Goal: Information Seeking & Learning: Find specific page/section

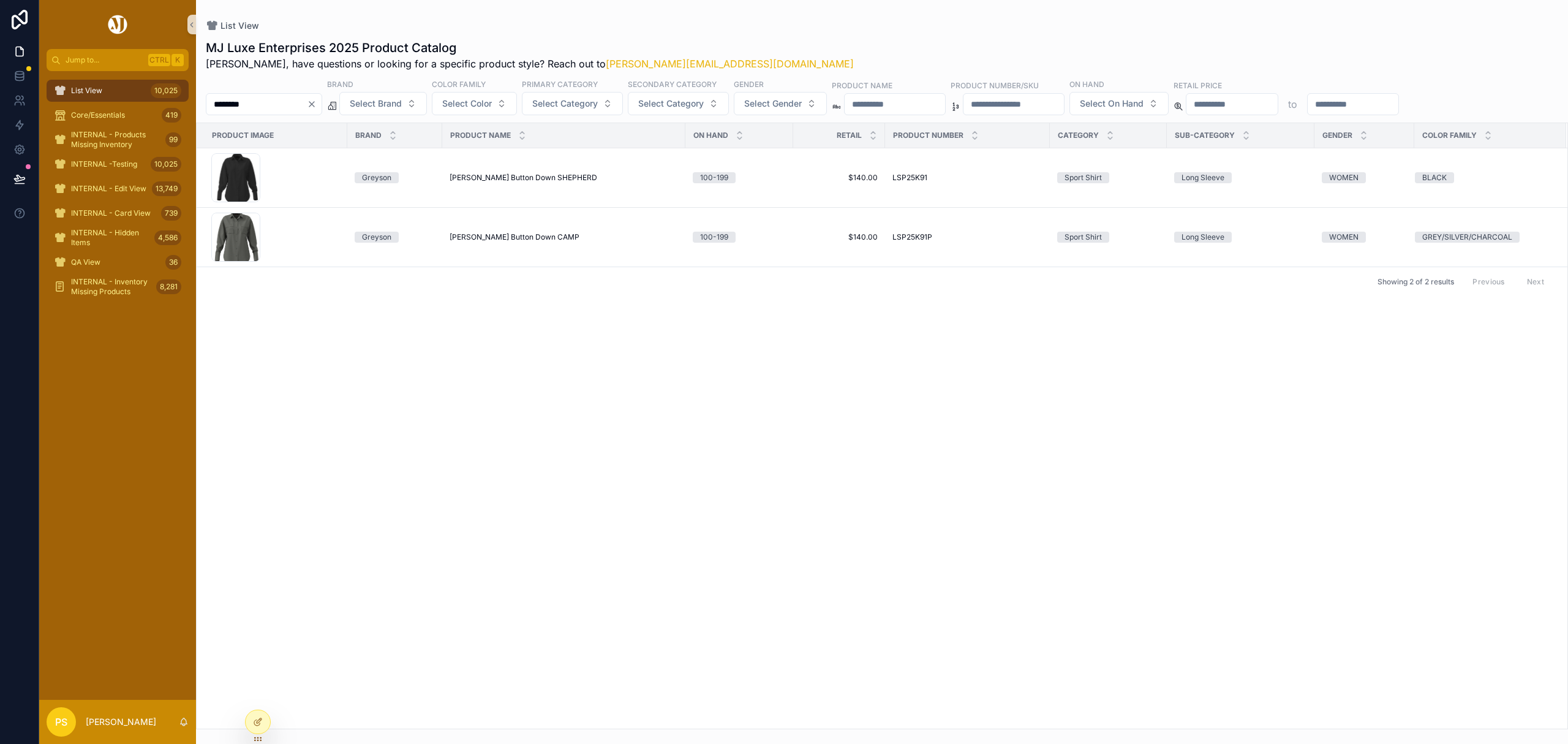
drag, startPoint x: 0, startPoint y: 0, endPoint x: 199, endPoint y: 96, distance: 220.9
click at [83, 87] on span "List View" at bounding box center [86, 90] width 31 height 10
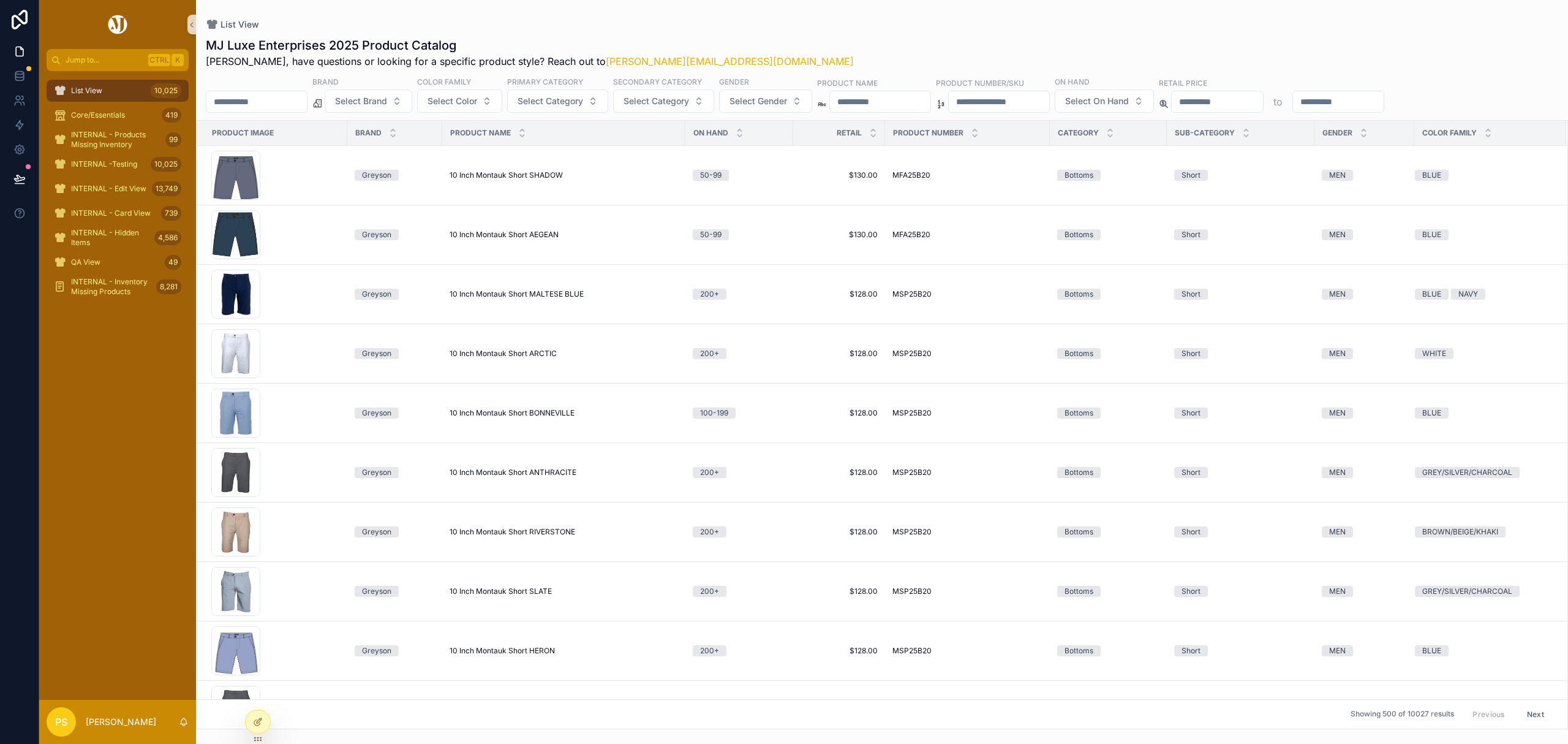
click at [268, 104] on input "********" at bounding box center [256, 101] width 101 height 17
type input "********"
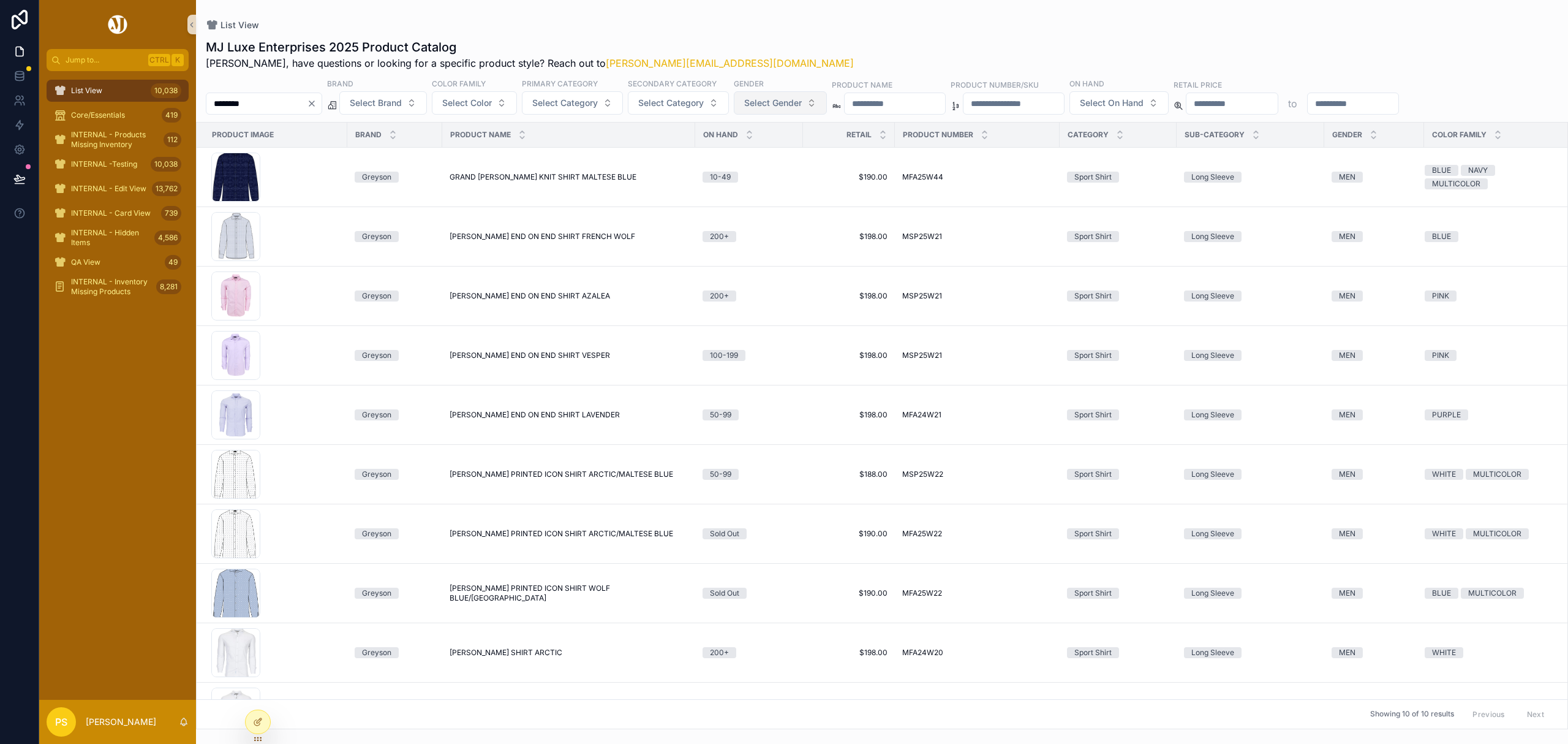
click at [797, 104] on span "Select Gender" at bounding box center [772, 103] width 57 height 12
click at [772, 154] on div "MEN" at bounding box center [814, 153] width 147 height 19
click at [826, 42] on div "MJ Luxe Enterprises 2025 Product Catalog [PERSON_NAME], have questions or looki…" at bounding box center [882, 54] width 1352 height 32
click at [481, 595] on span "[PERSON_NAME] PRINTED ICON SHIRT WOLF BLUE/[GEOGRAPHIC_DATA]" at bounding box center [569, 594] width 238 height 19
click at [19, 105] on icon at bounding box center [19, 101] width 12 height 12
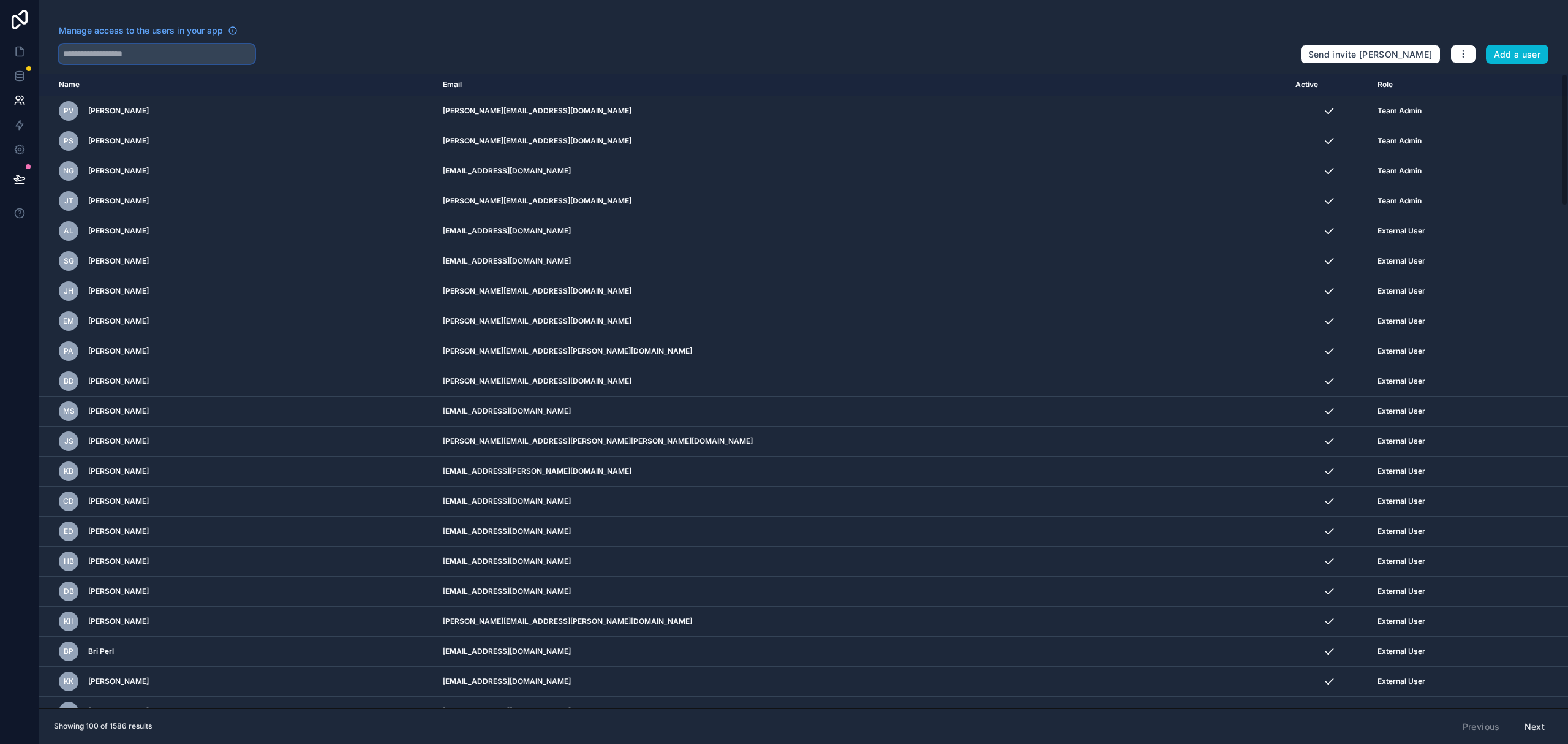
click at [136, 61] on input "text" at bounding box center [156, 54] width 196 height 19
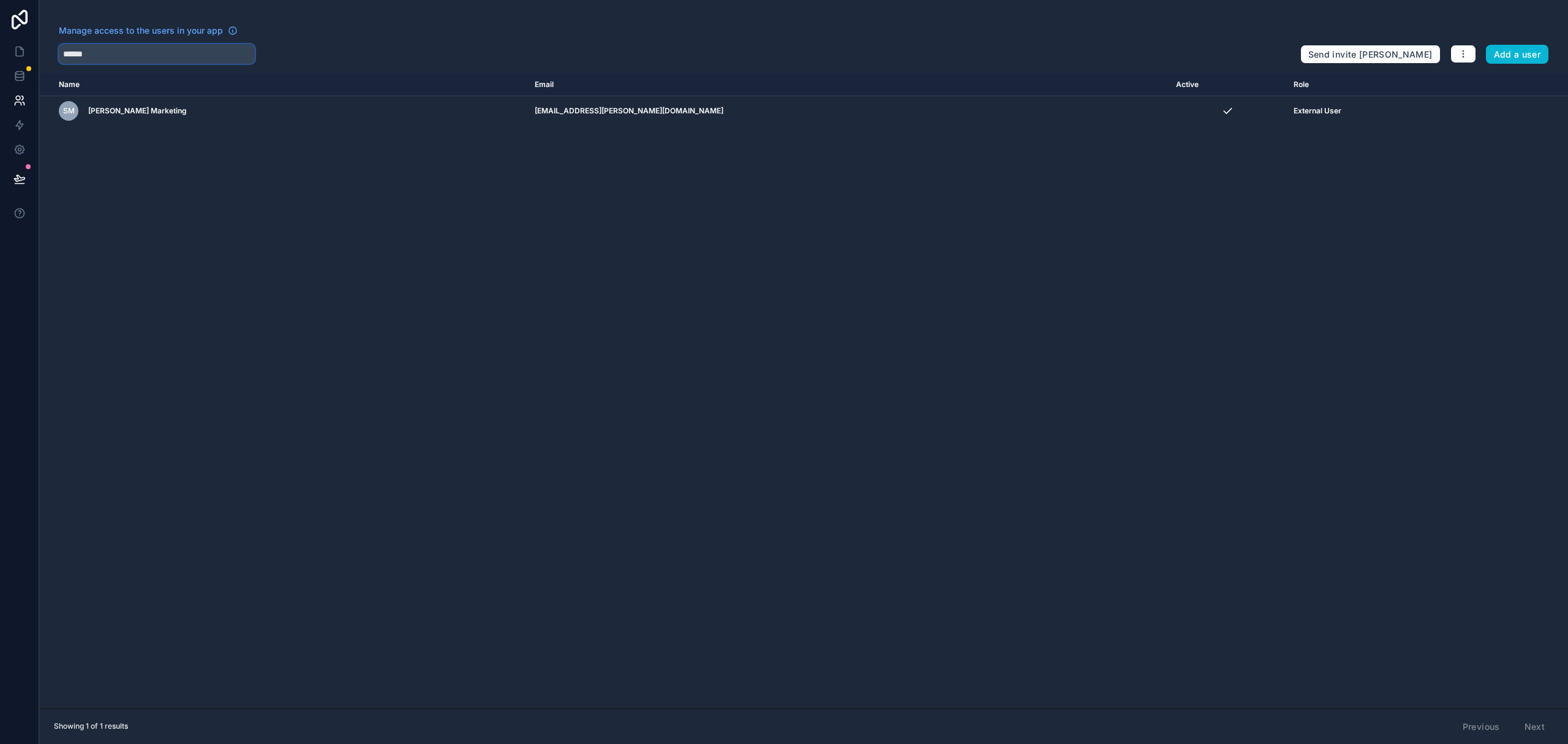
type input "******"
click at [16, 48] on icon at bounding box center [19, 51] width 7 height 9
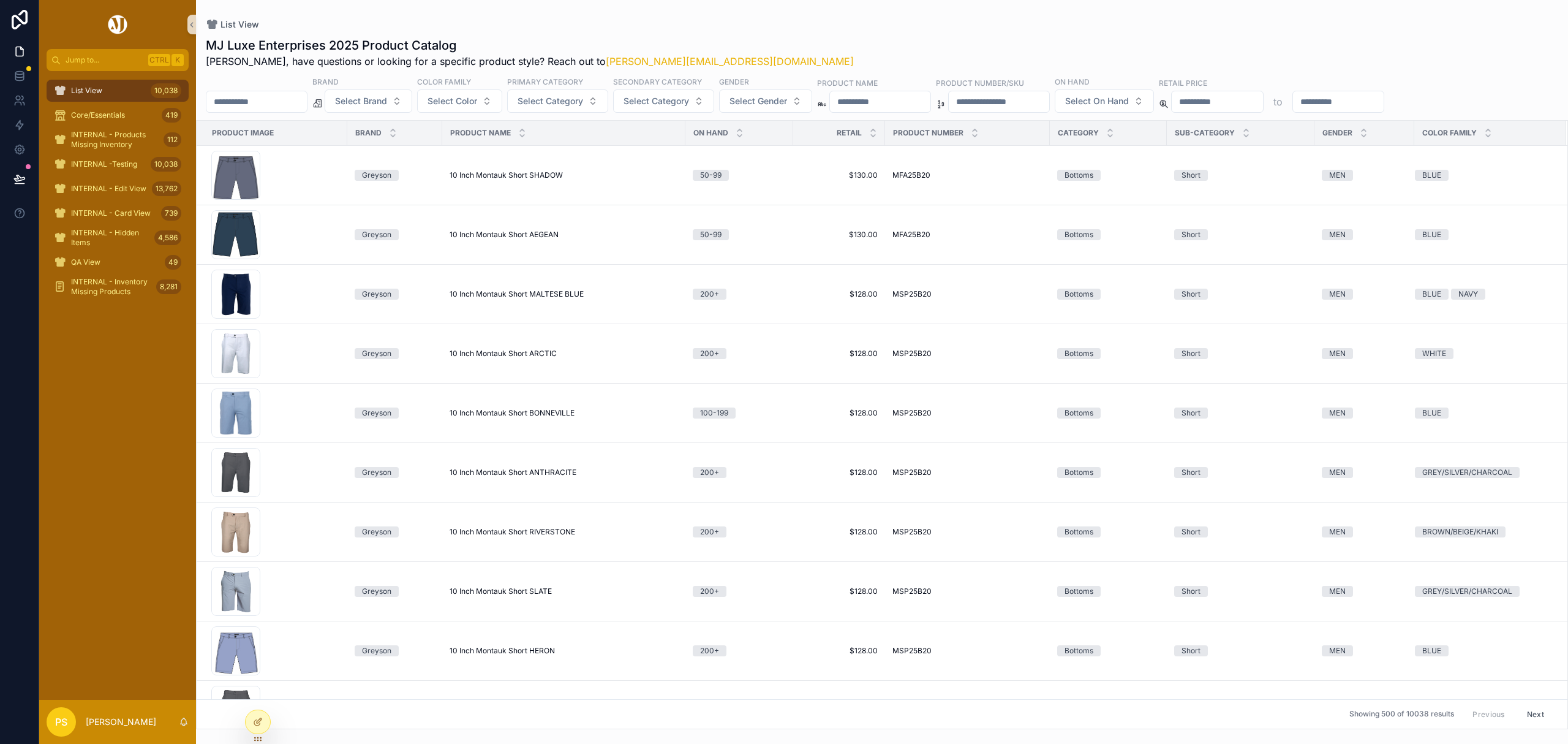
click at [102, 88] on span "List View" at bounding box center [86, 90] width 31 height 10
click at [387, 106] on span "Select Brand" at bounding box center [361, 101] width 52 height 12
click at [363, 153] on div "[PERSON_NAME]" at bounding box center [399, 151] width 147 height 19
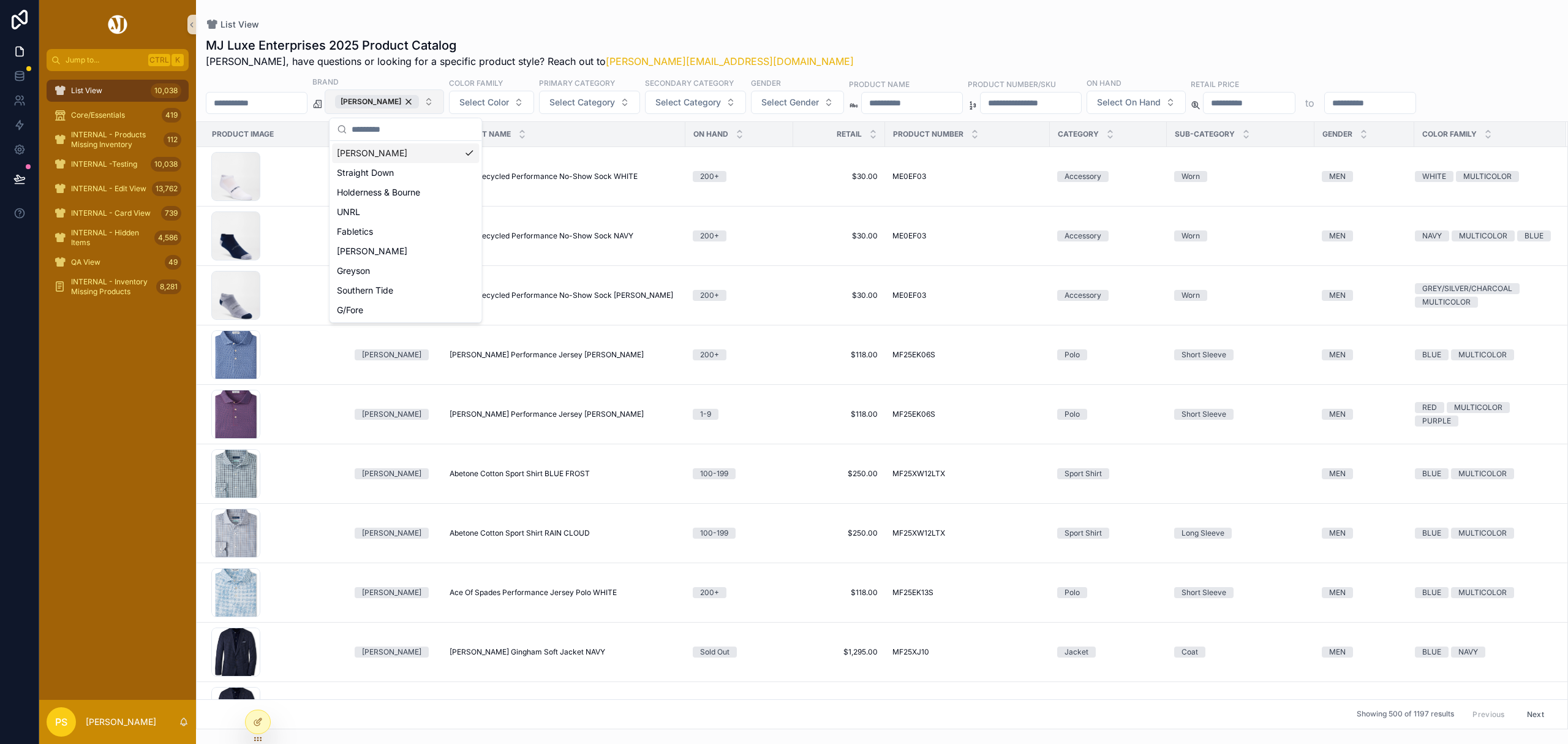
click at [442, 106] on button "[PERSON_NAME]" at bounding box center [384, 101] width 119 height 25
click at [383, 247] on div "[PERSON_NAME]" at bounding box center [405, 251] width 147 height 19
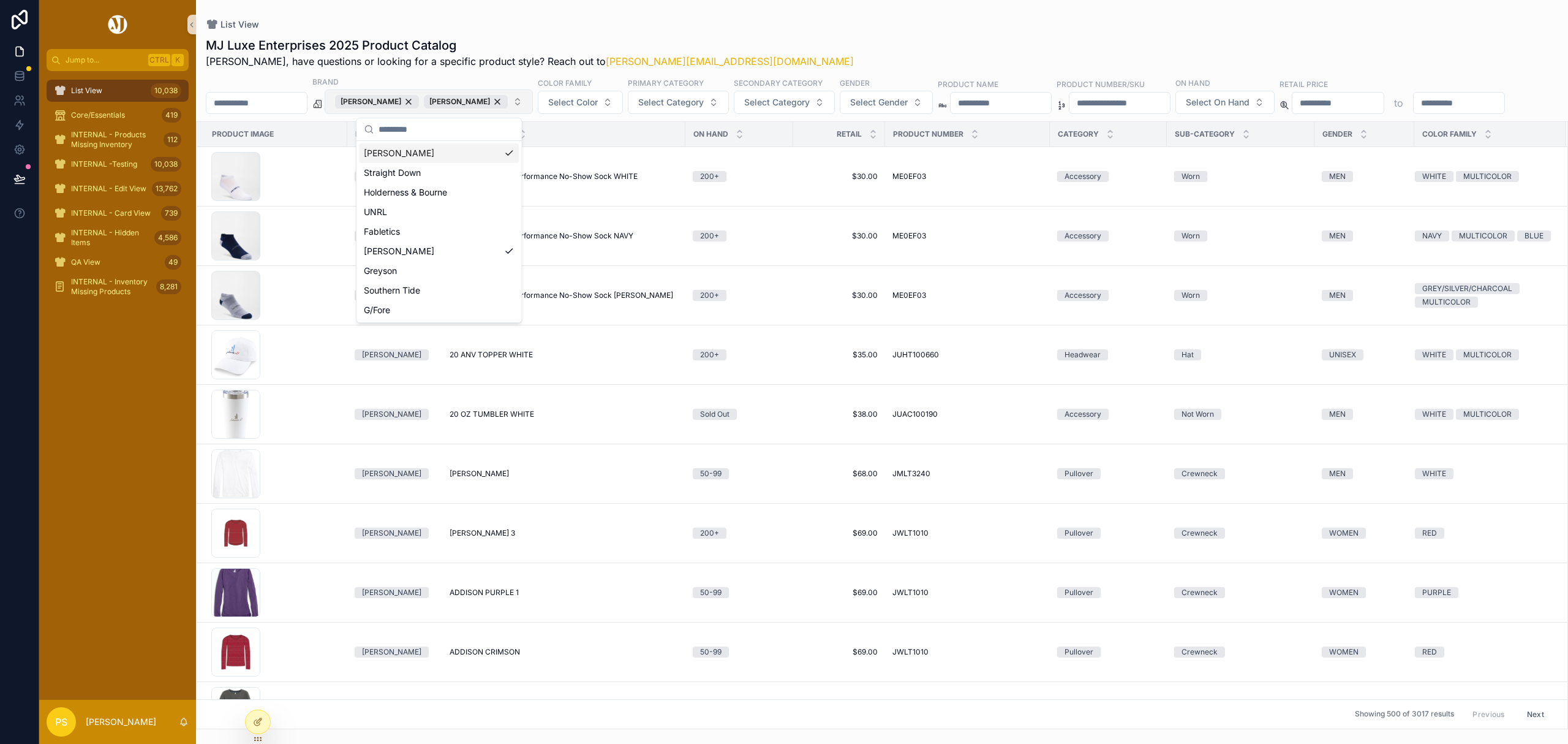
click at [505, 102] on button "[PERSON_NAME] [PERSON_NAME]" at bounding box center [429, 101] width 208 height 25
click at [421, 288] on div "Southern Tide" at bounding box center [439, 290] width 160 height 19
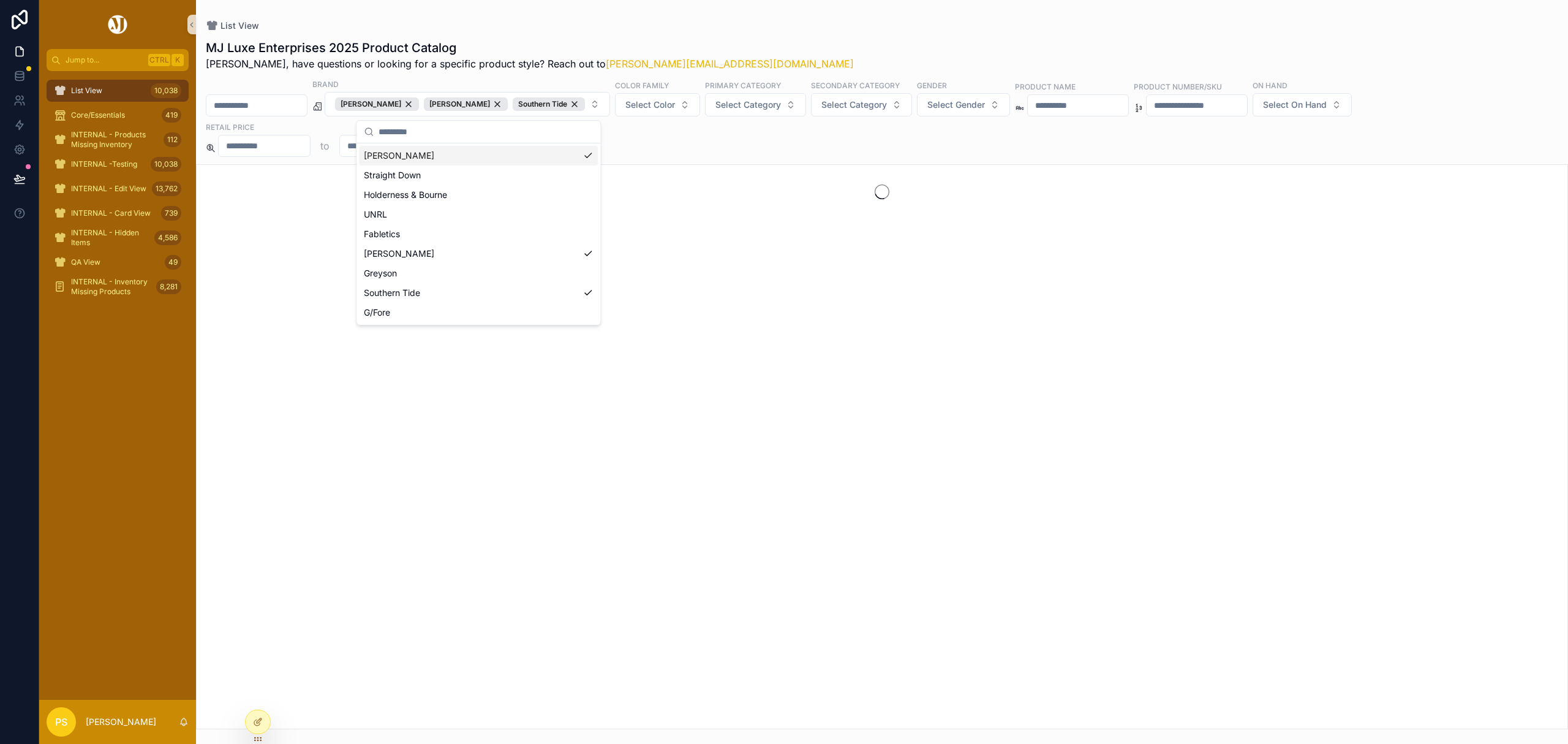
click at [844, 15] on div "List View MJ Luxe Enterprises 2025 Product Catalog [PERSON_NAME], have question…" at bounding box center [882, 364] width 1371 height 729
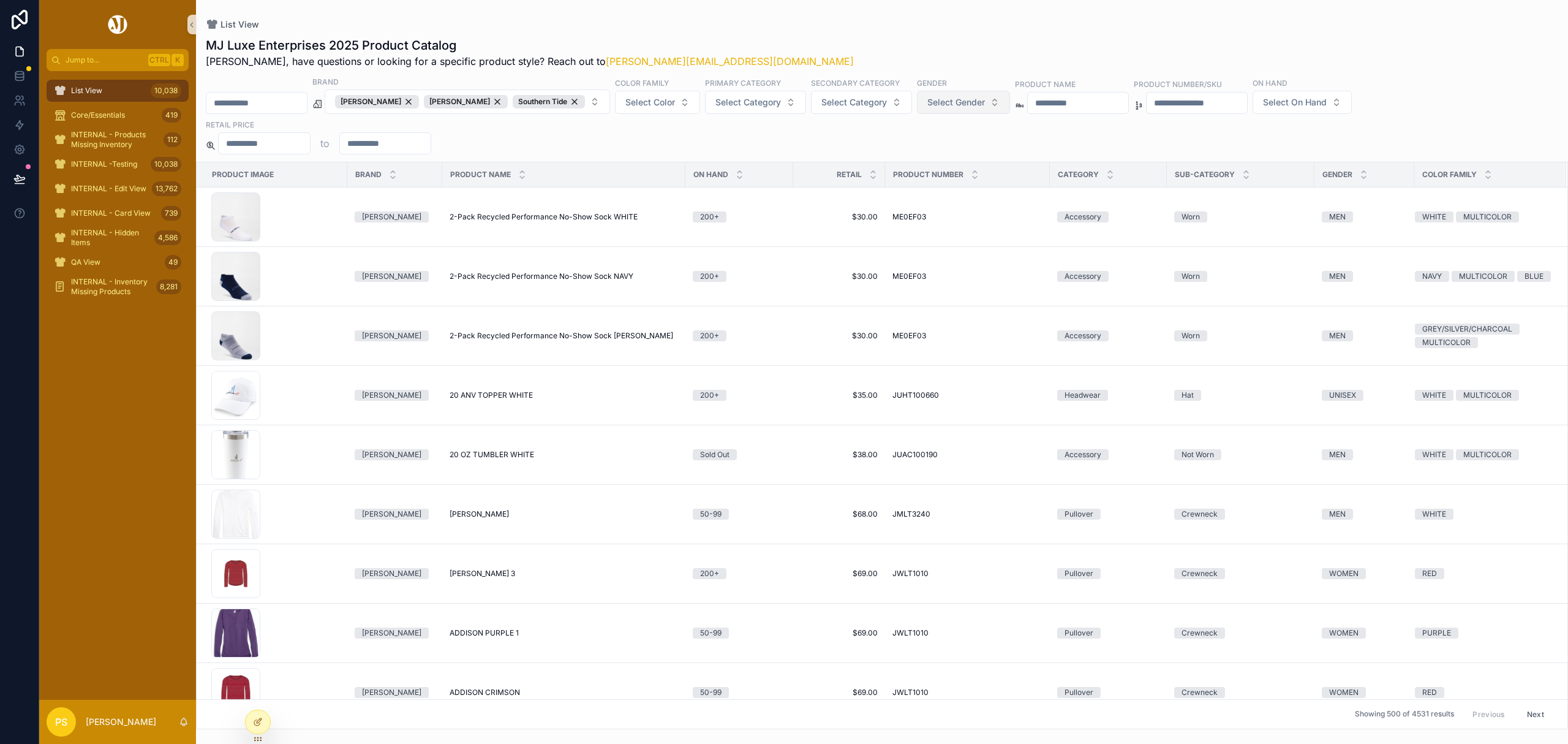
click at [947, 102] on span "Select Gender" at bounding box center [955, 102] width 57 height 12
click at [908, 154] on div "MEN" at bounding box center [956, 153] width 147 height 19
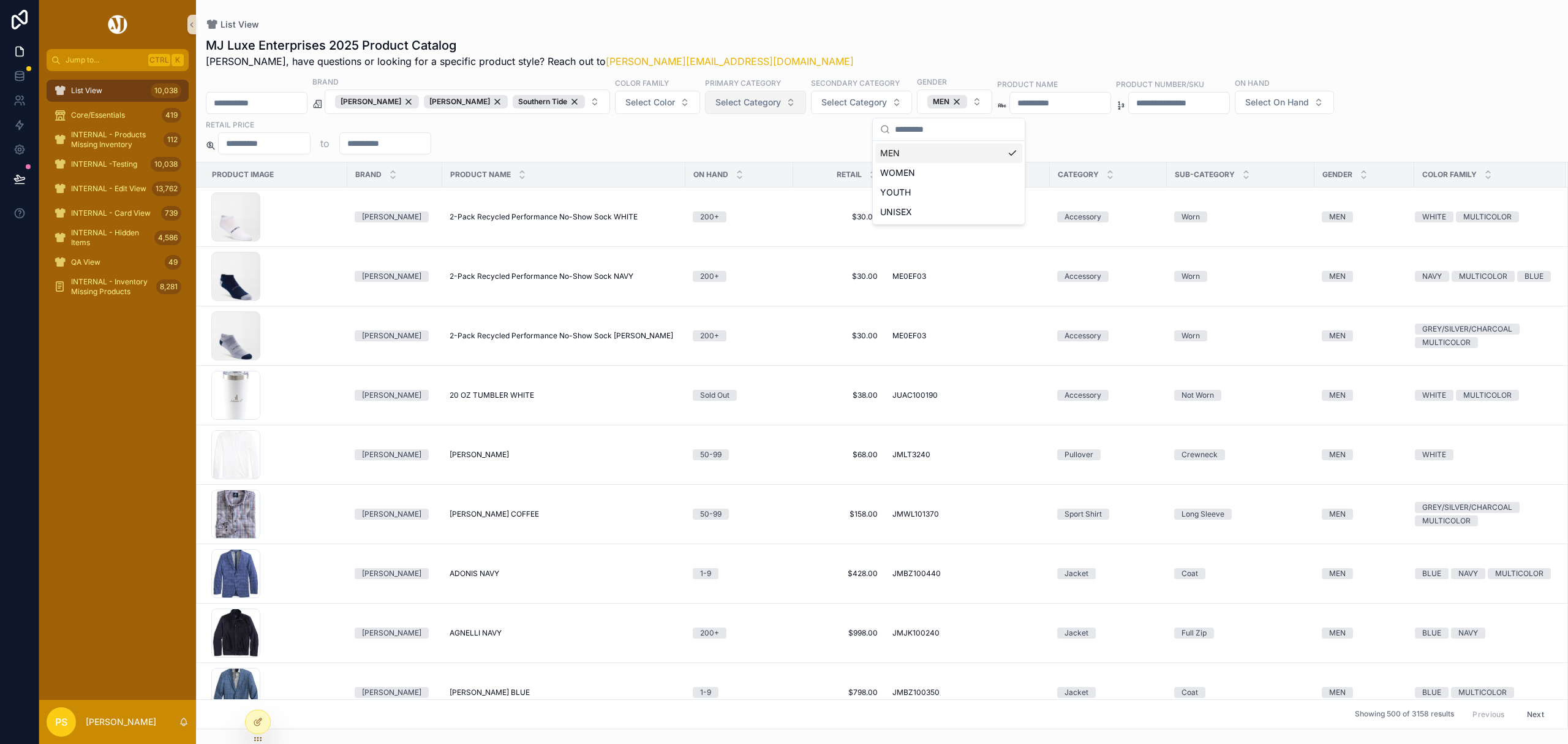
click at [742, 108] on span "Select Category" at bounding box center [748, 102] width 66 height 12
click at [718, 246] on div "Sport Shirt" at bounding box center [748, 248] width 147 height 19
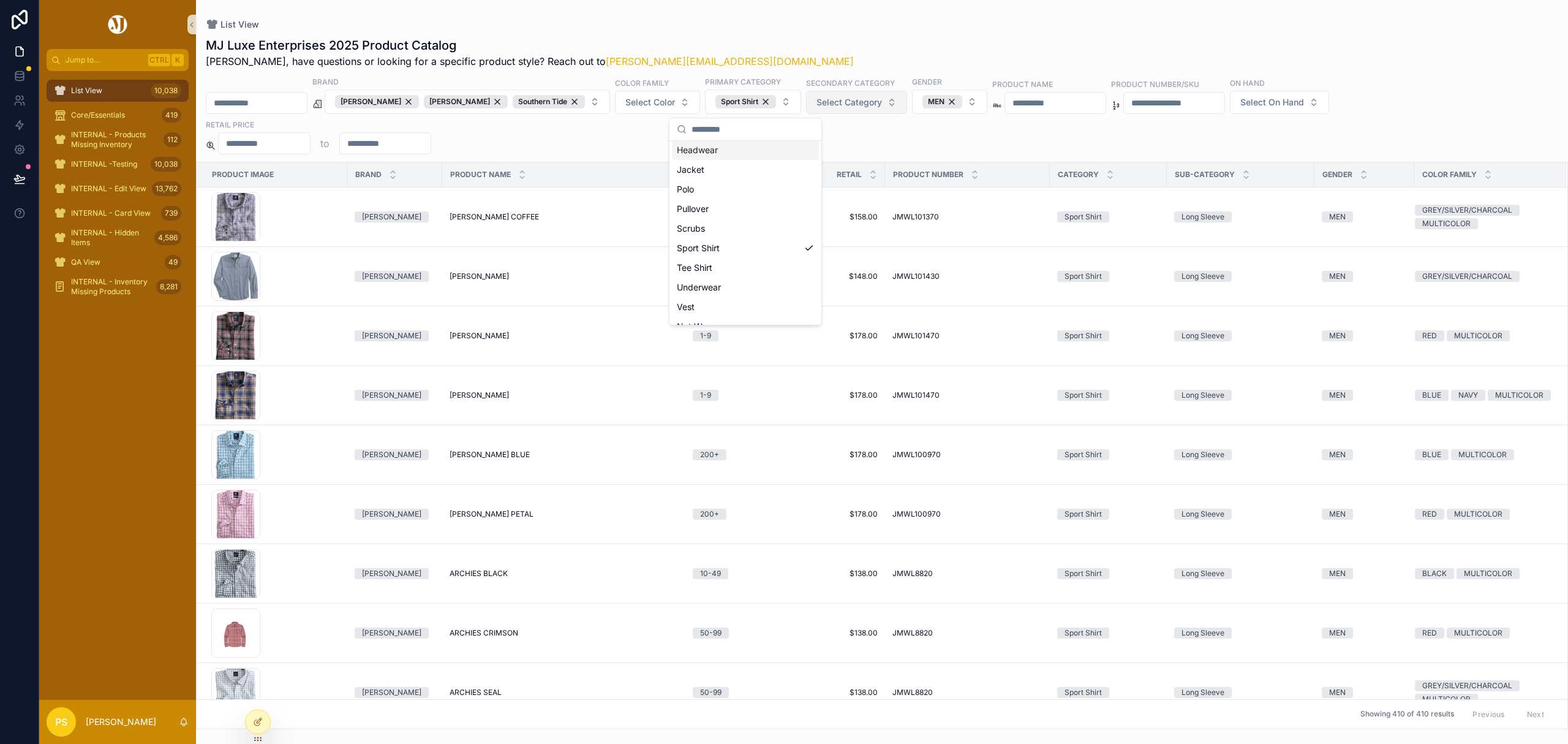
click at [855, 105] on span "Select Category" at bounding box center [849, 102] width 66 height 12
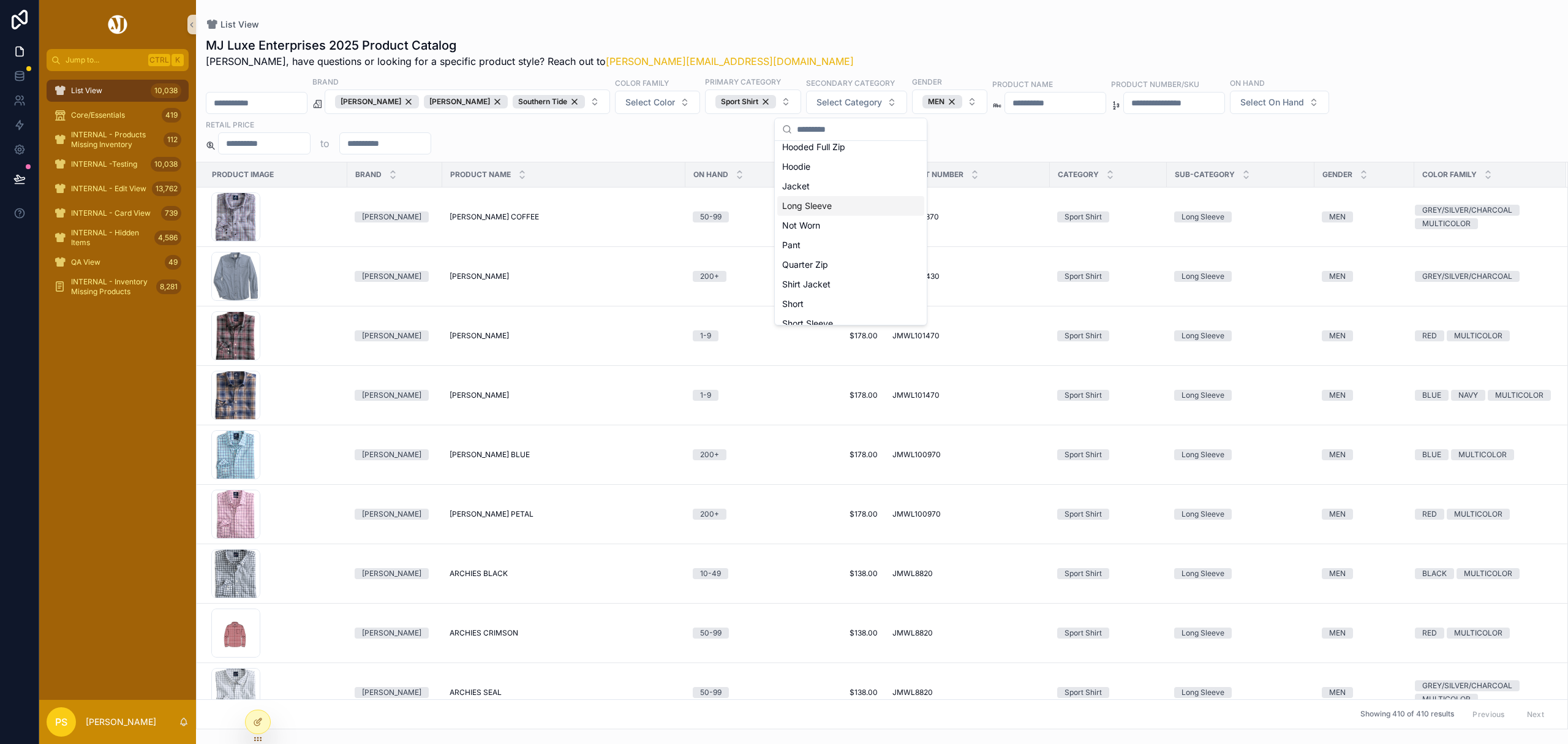
click at [828, 198] on div "Long Sleeve" at bounding box center [850, 206] width 147 height 19
click at [1137, 19] on div "List View MJ Luxe Enterprises 2025 Product Catalog [PERSON_NAME], have question…" at bounding box center [882, 364] width 1371 height 729
click at [1307, 94] on button "Select On Hand" at bounding box center [1280, 102] width 99 height 23
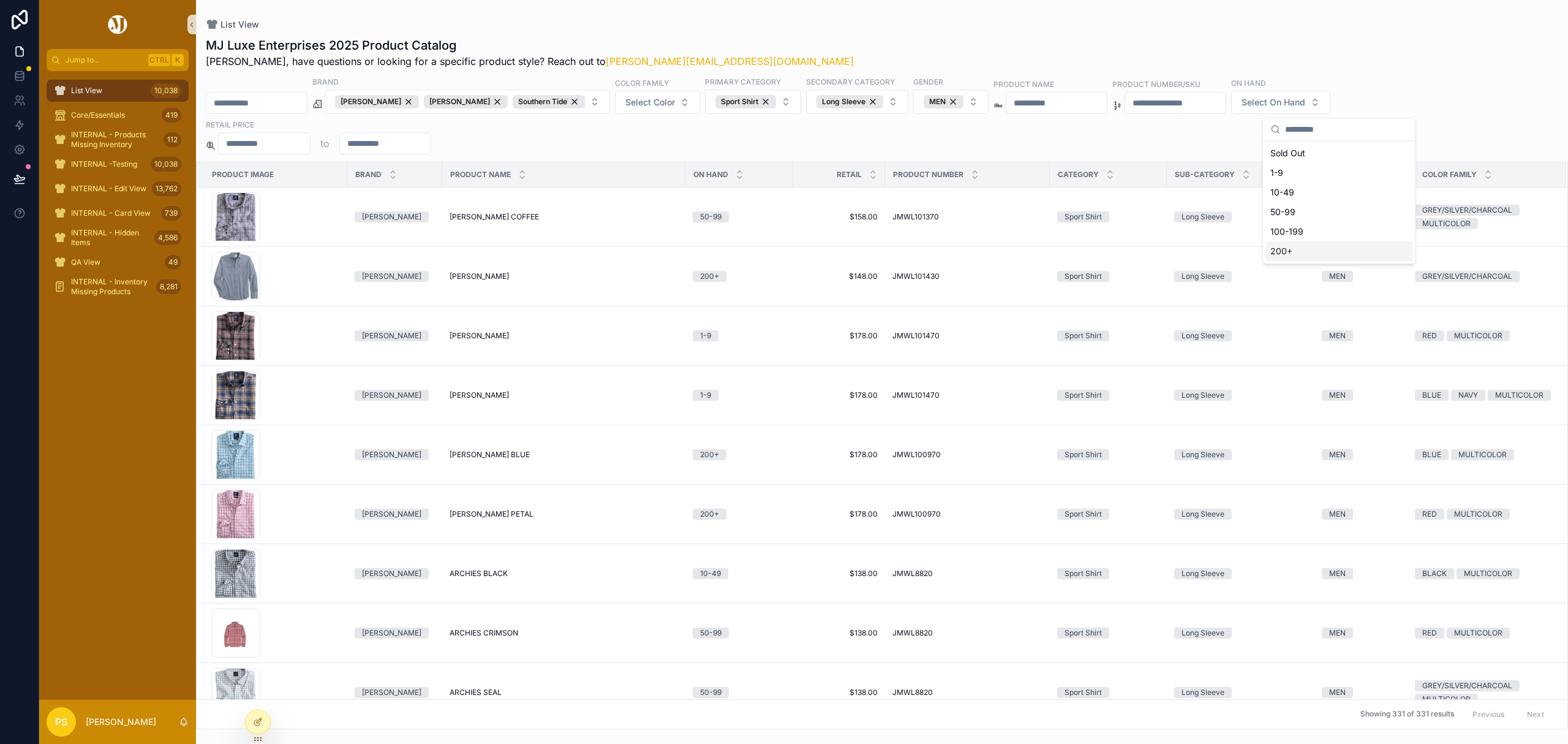
click at [1289, 250] on div "200+" at bounding box center [1338, 251] width 147 height 19
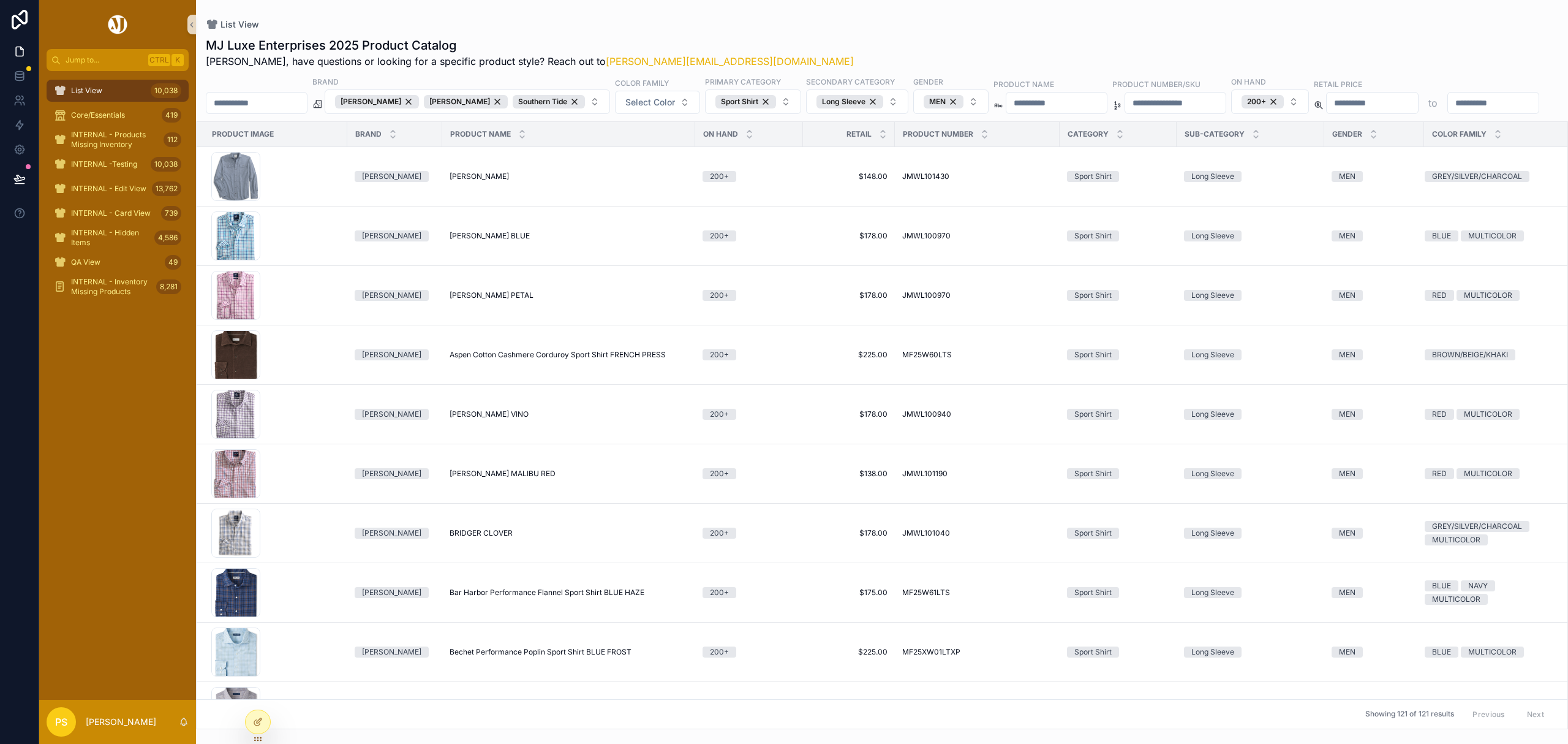
click at [843, 39] on div "MJ Luxe Enterprises 2025 Product Catalog [PERSON_NAME], have questions or looki…" at bounding box center [882, 52] width 1352 height 32
click at [96, 98] on div "List View 10,038" at bounding box center [117, 91] width 127 height 19
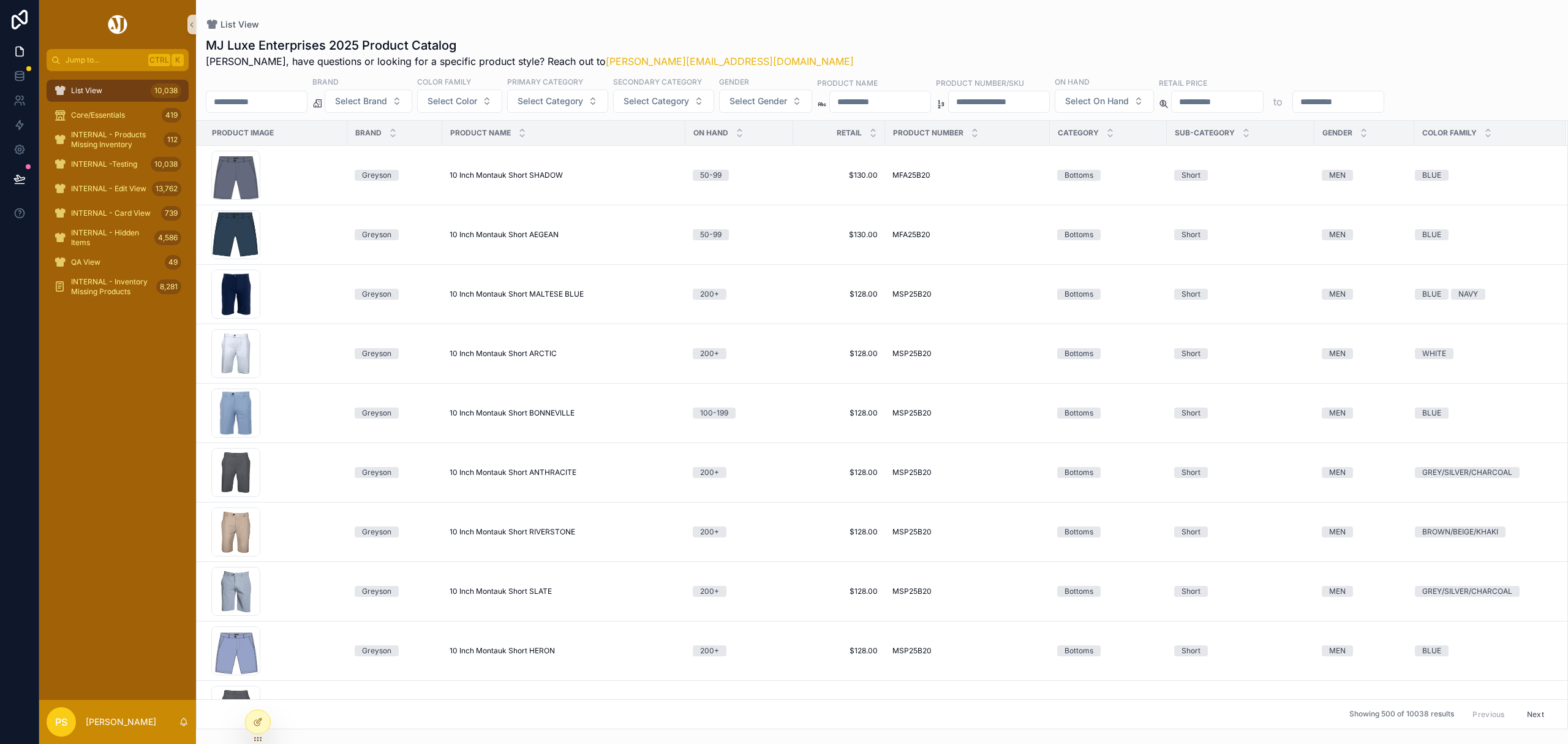
click at [253, 106] on input "scrollable content" at bounding box center [256, 101] width 101 height 17
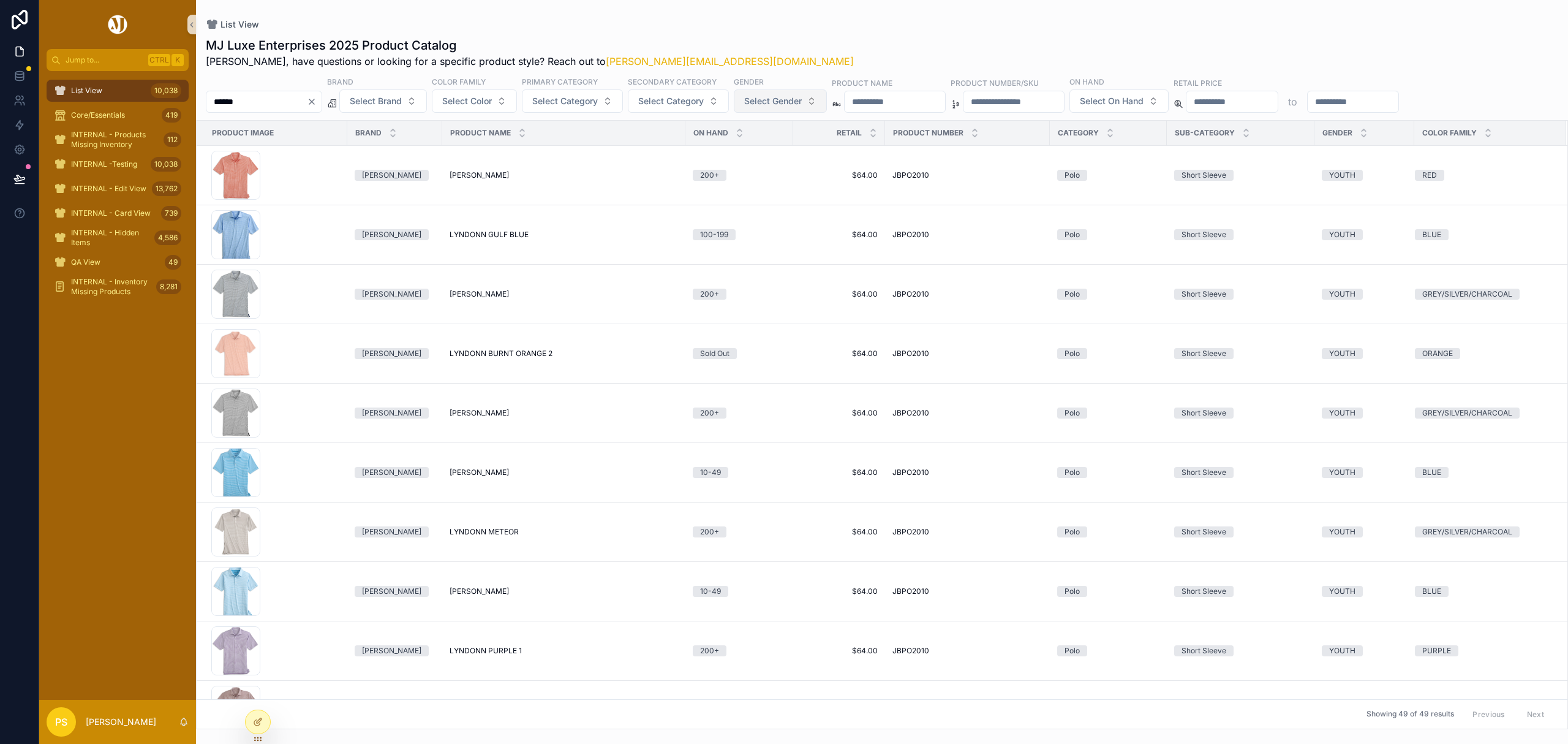
click at [786, 97] on span "Select Gender" at bounding box center [772, 101] width 57 height 12
click at [780, 153] on div "MEN" at bounding box center [814, 151] width 147 height 19
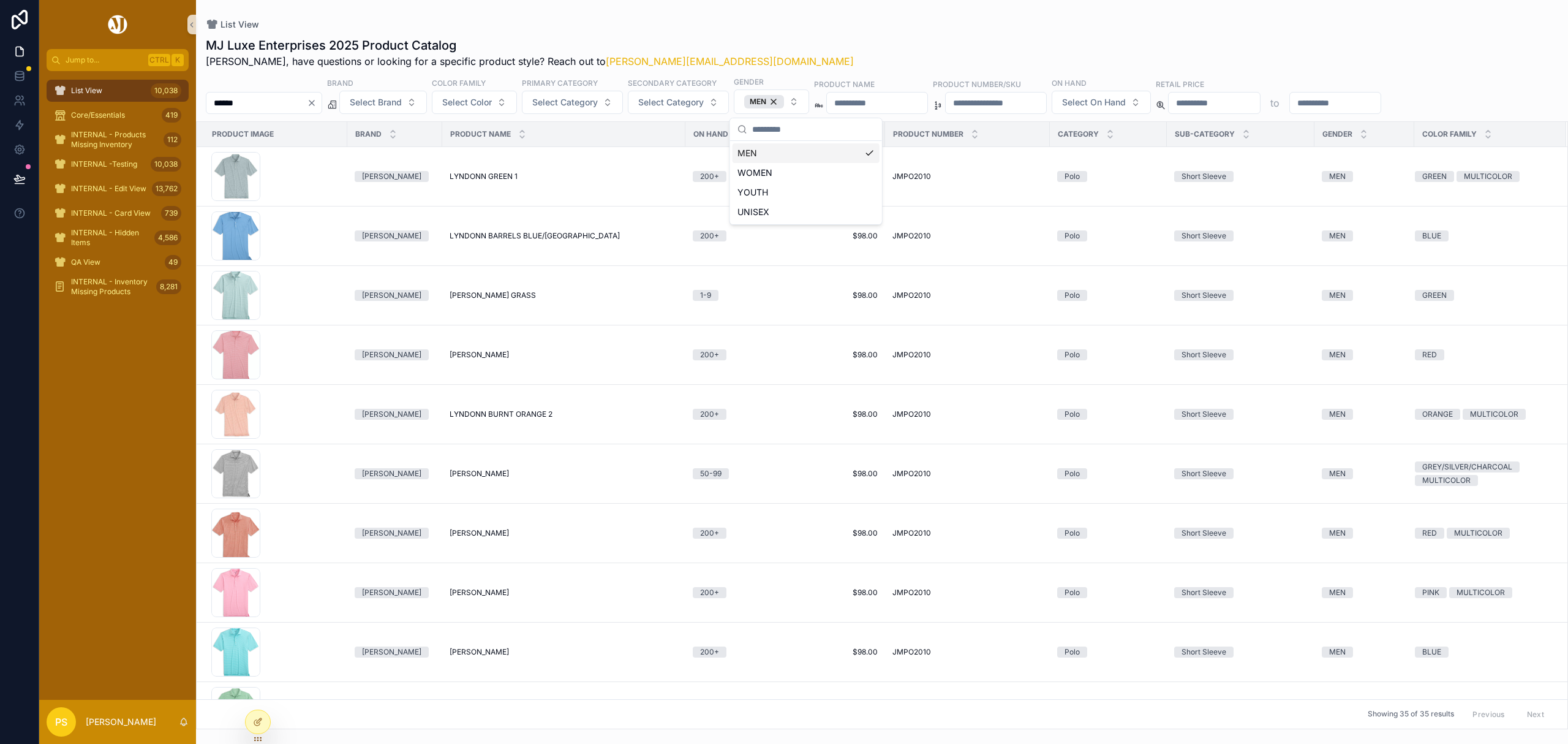
click at [765, 39] on div "MJ Luxe Enterprises 2025 Product Catalog [PERSON_NAME], have questions or looki…" at bounding box center [882, 52] width 1352 height 32
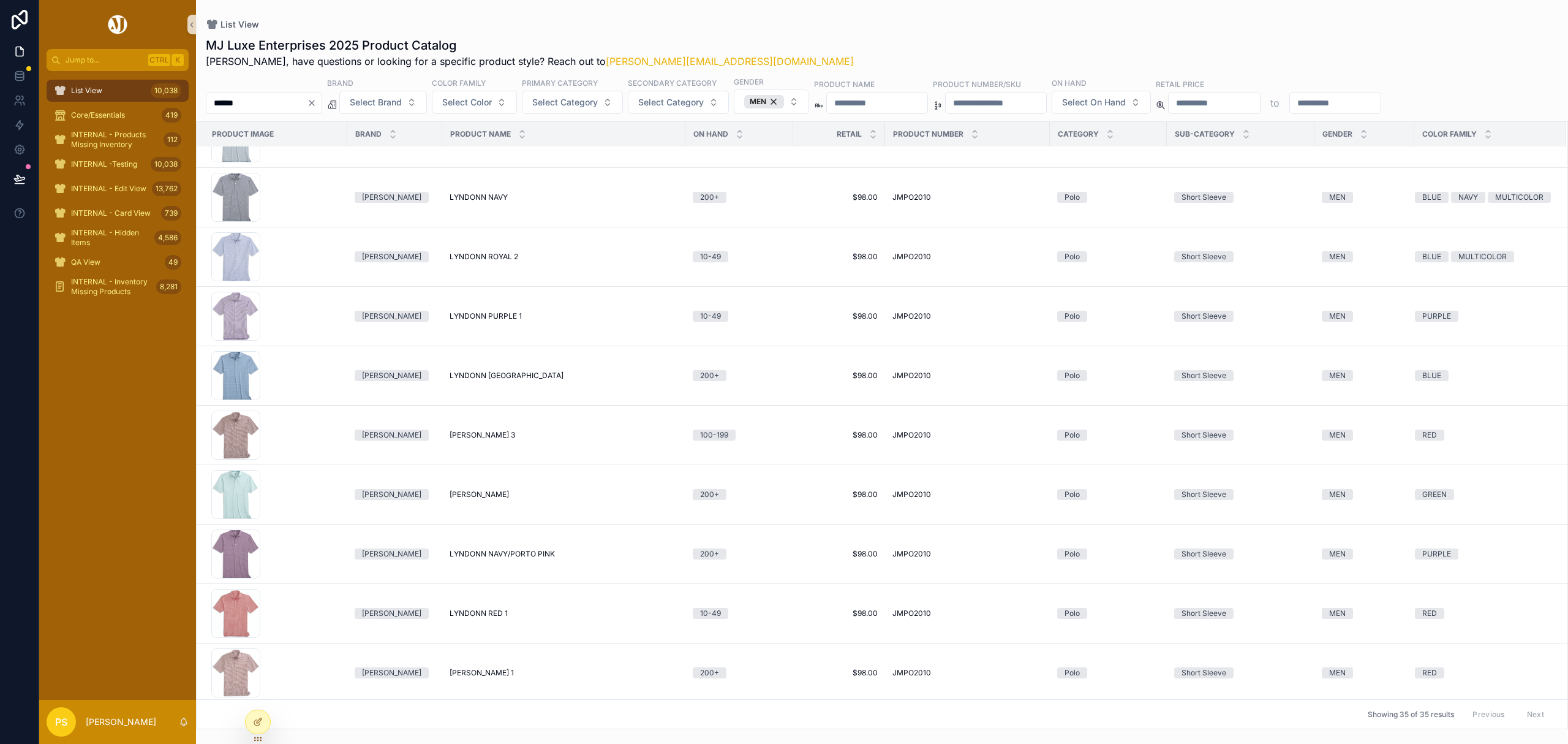
scroll to position [1466, 0]
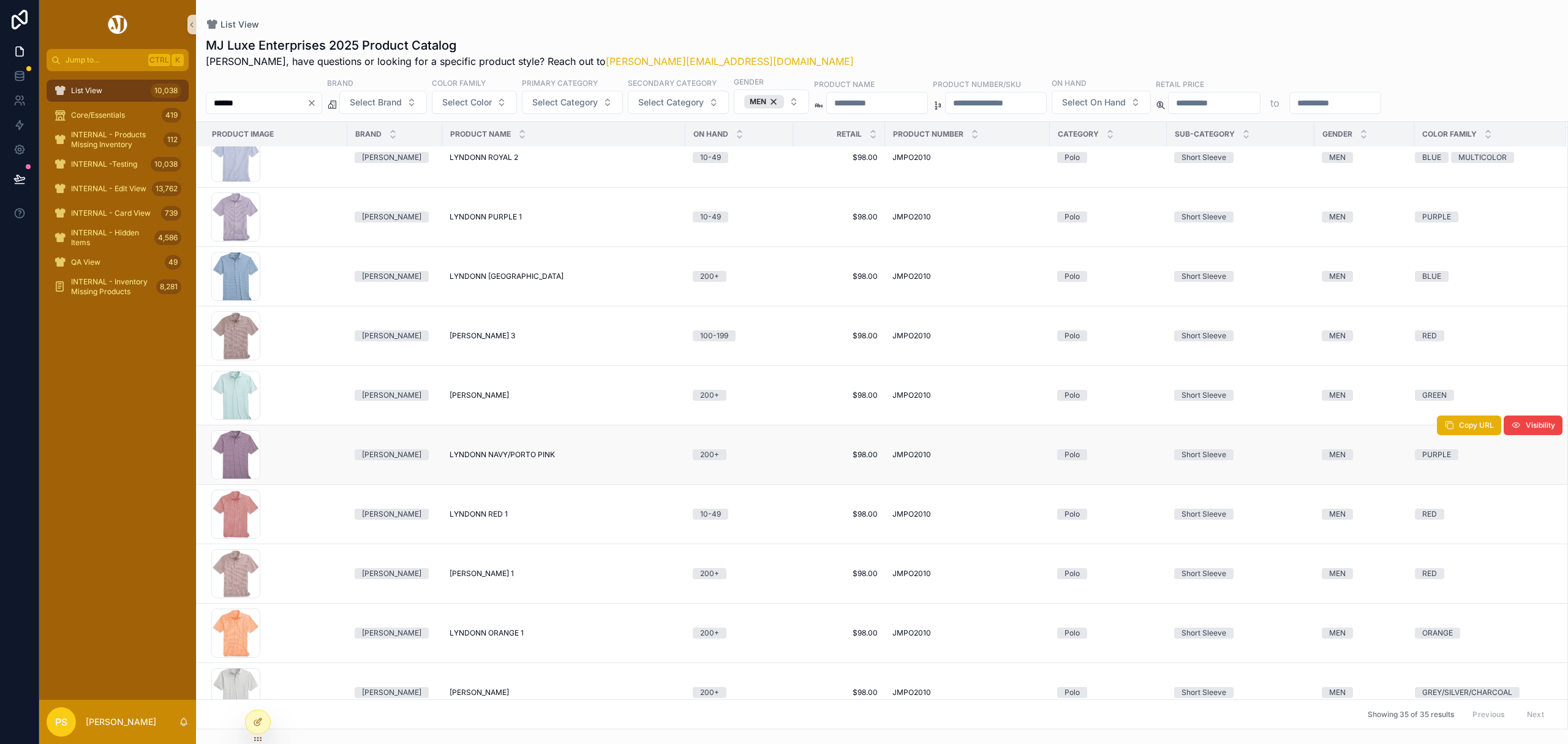
click at [478, 457] on span "LYNDONN NAVY/PORTO PINK" at bounding box center [502, 454] width 105 height 10
click at [98, 93] on span "List View" at bounding box center [86, 90] width 31 height 10
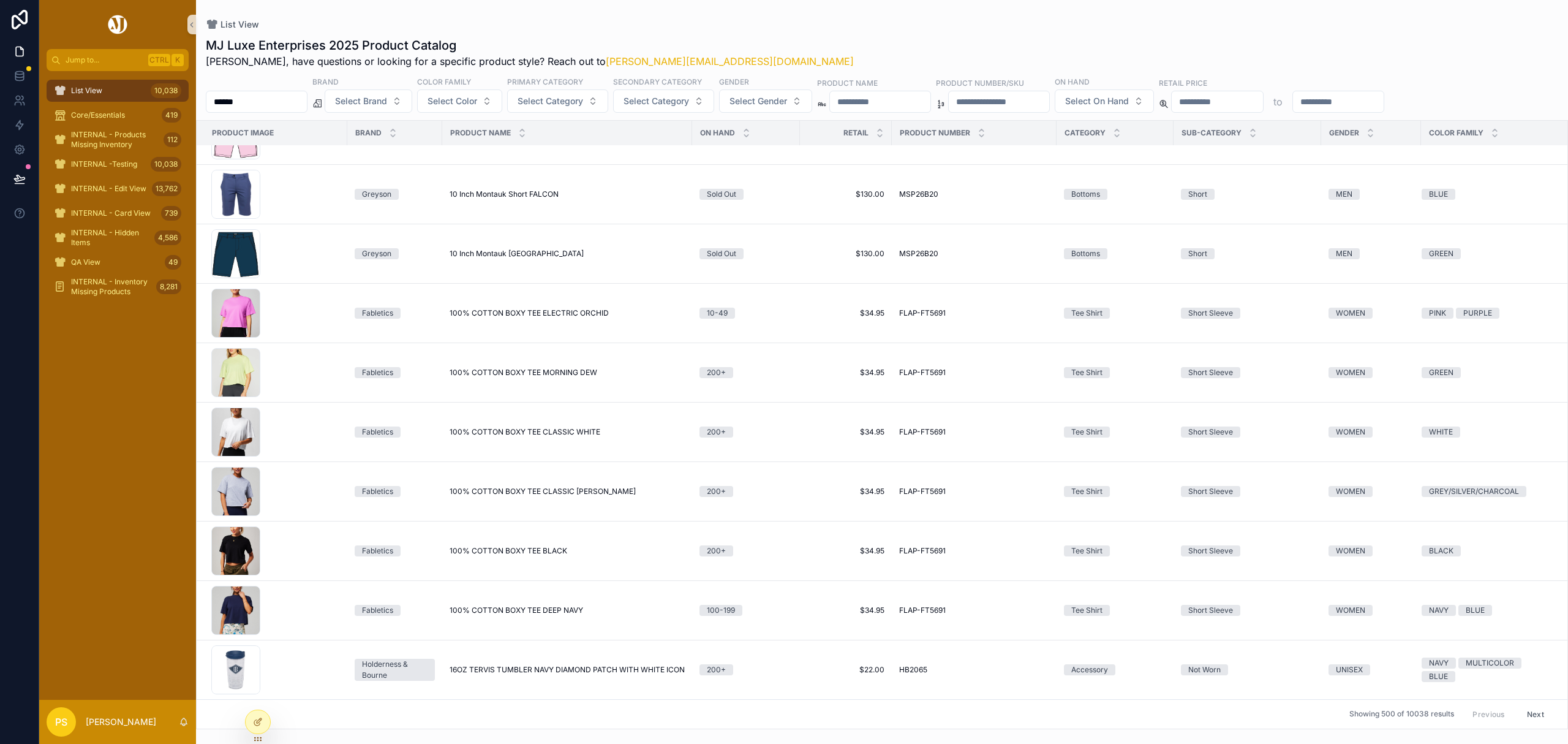
scroll to position [1505, 0]
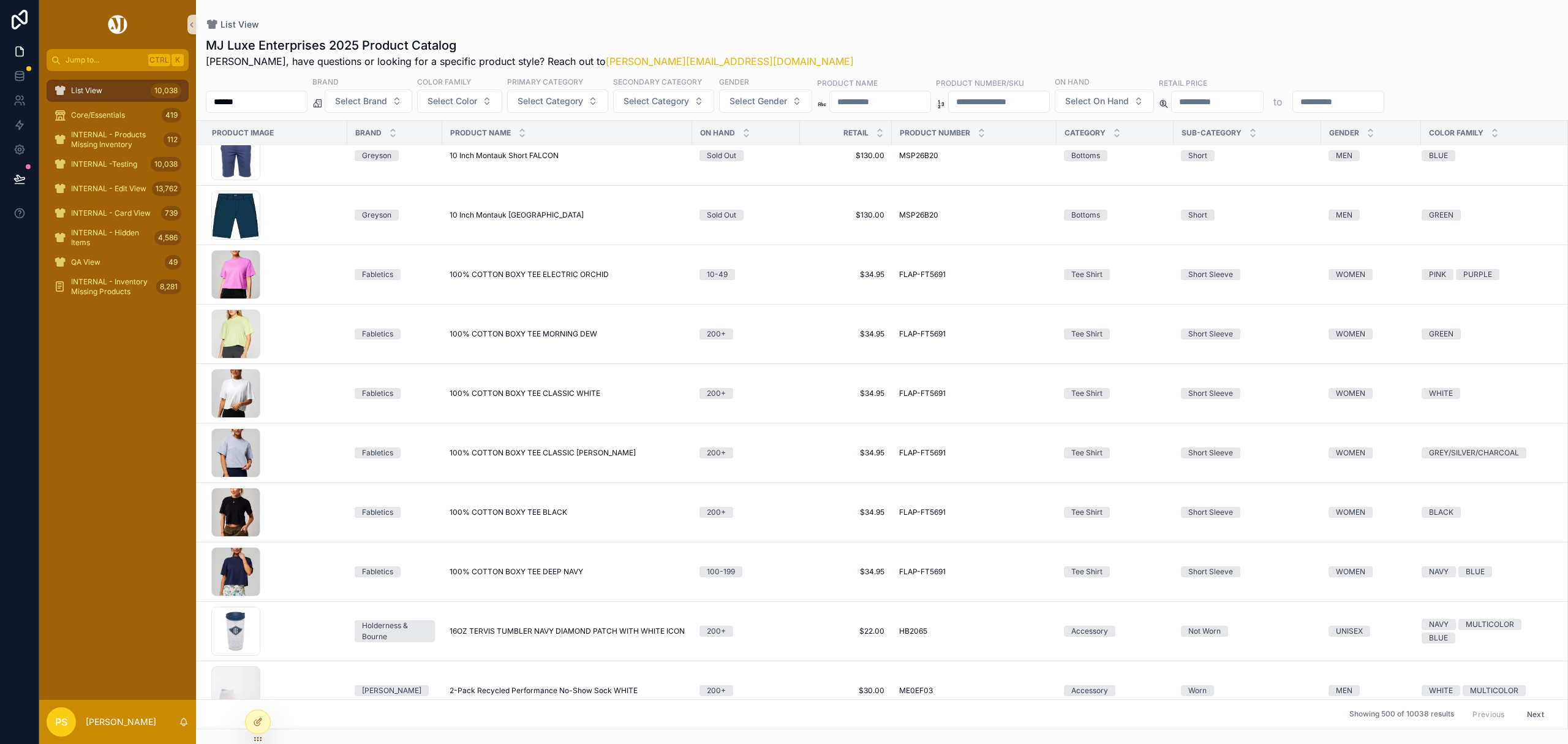
click at [256, 104] on input "******" at bounding box center [256, 101] width 101 height 17
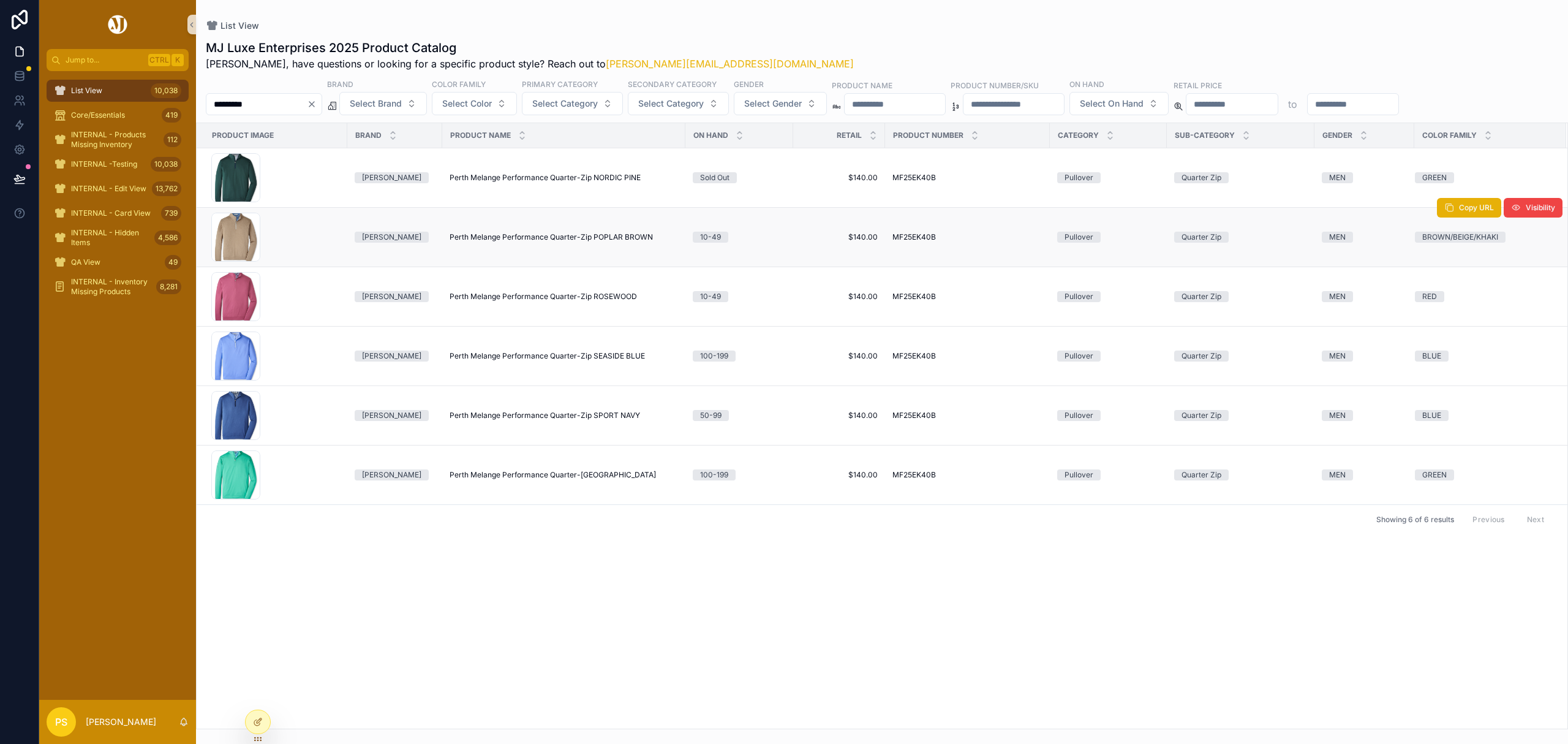
type input "*********"
click at [526, 241] on span "Perth Melange Performance Quarter-Zip POPLAR BROWN" at bounding box center [551, 237] width 203 height 10
click at [130, 93] on div "List View 10,038" at bounding box center [117, 91] width 127 height 19
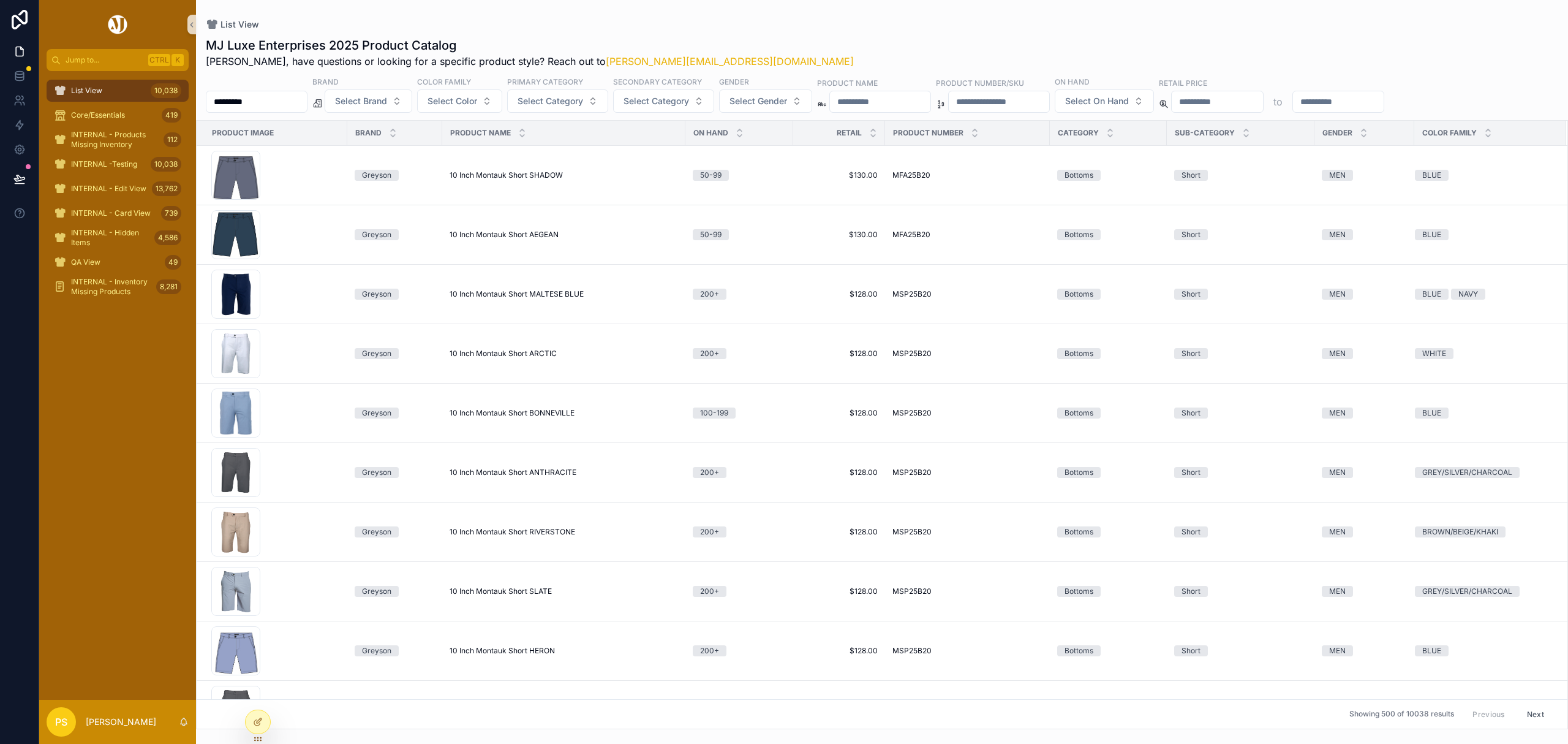
click at [295, 99] on input "*********" at bounding box center [256, 101] width 101 height 17
click at [782, 104] on span "Select Gender" at bounding box center [758, 101] width 57 height 12
click at [753, 150] on div "MEN" at bounding box center [799, 151] width 147 height 19
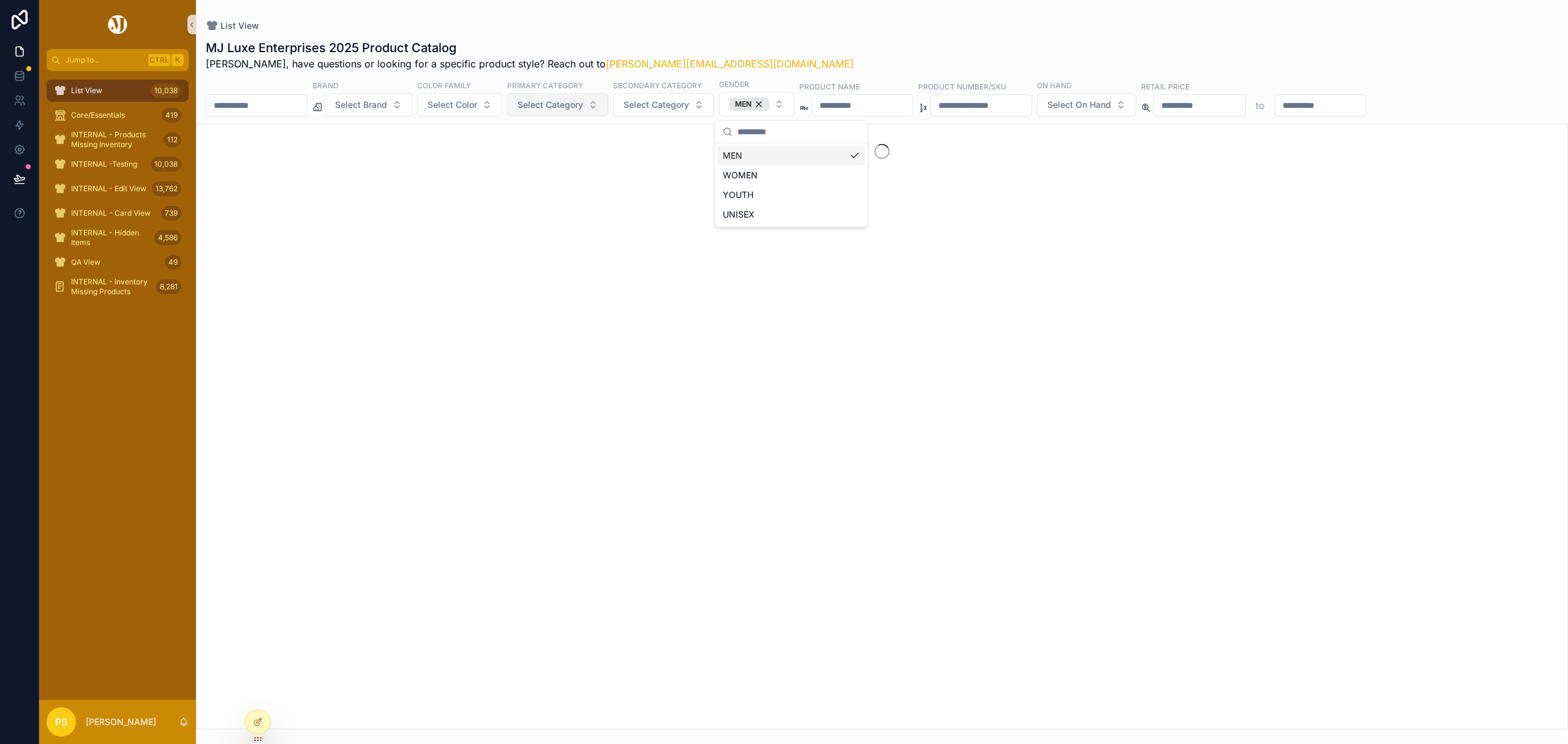
click at [583, 111] on span "Select Category" at bounding box center [550, 104] width 66 height 12
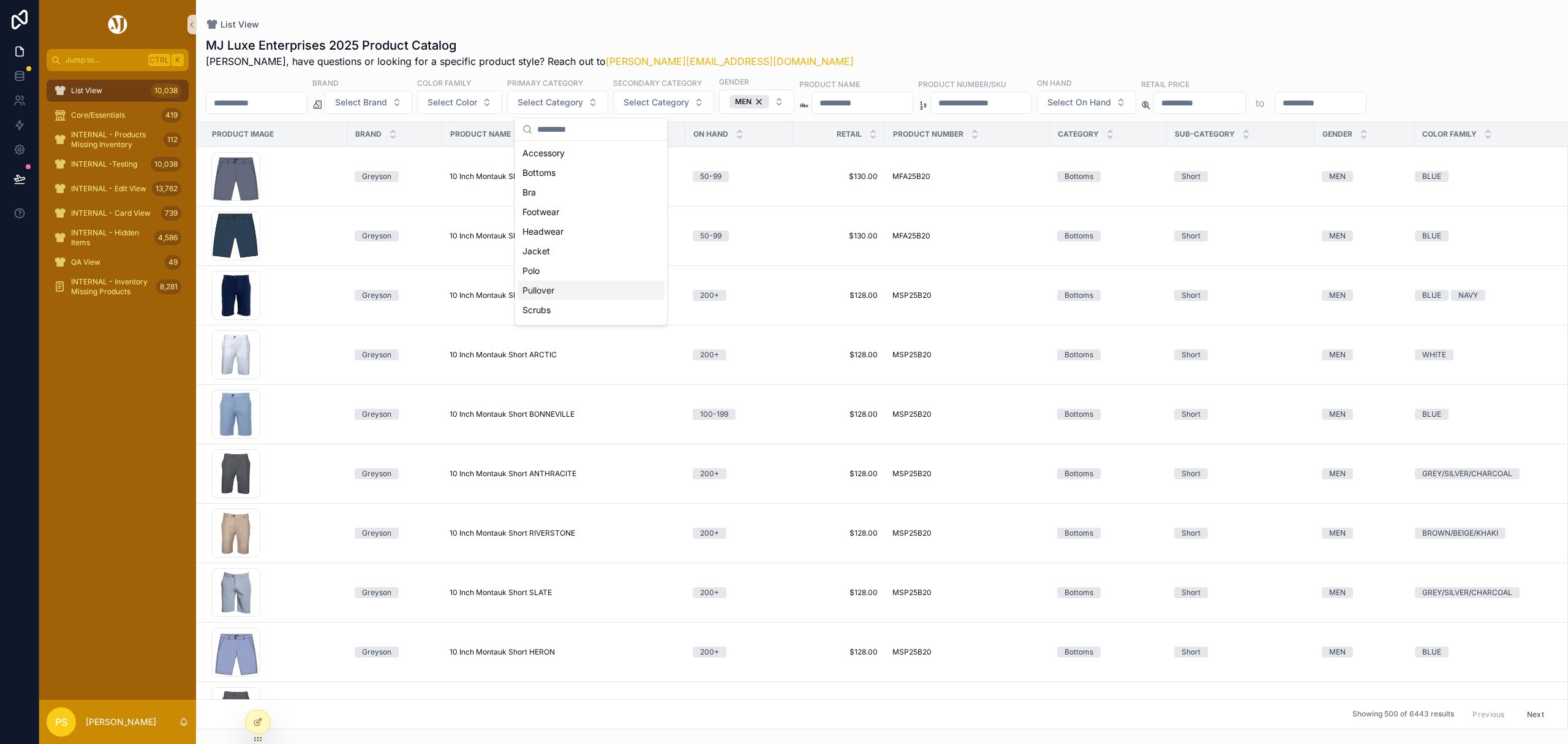
click at [574, 290] on div "Pullover" at bounding box center [590, 290] width 147 height 19
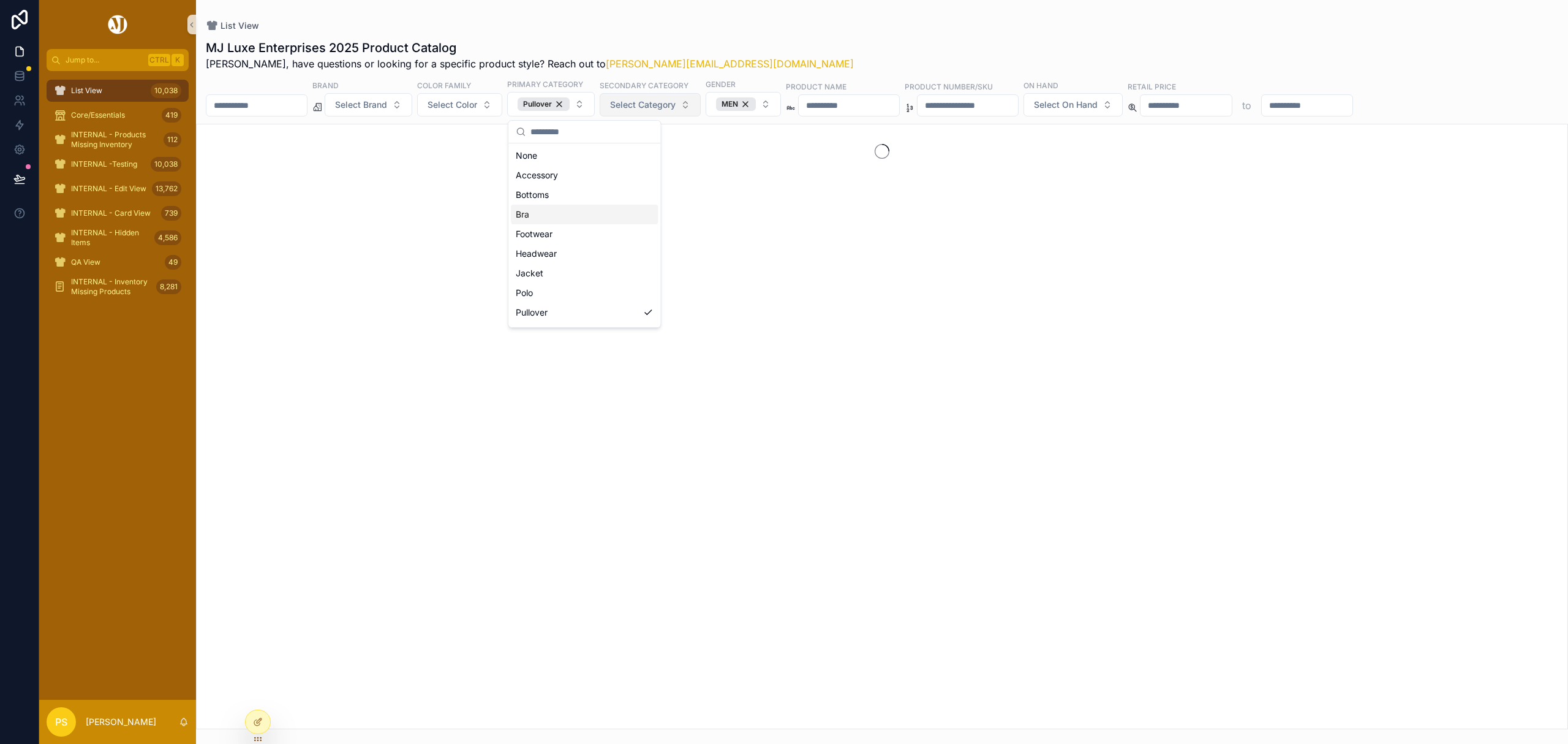
click at [675, 101] on span "Select Category" at bounding box center [643, 104] width 66 height 12
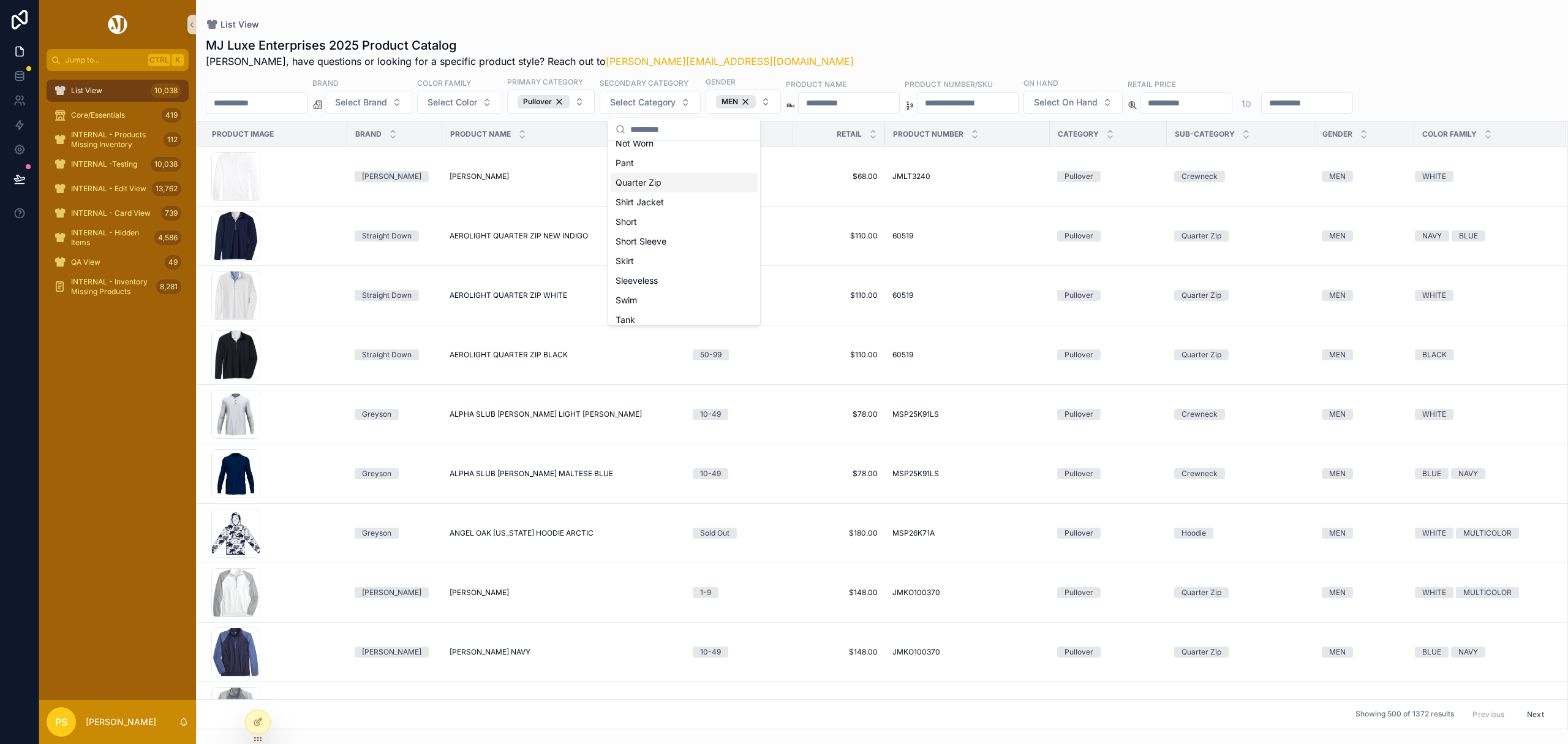
click at [665, 185] on div "Quarter Zip" at bounding box center [683, 182] width 147 height 19
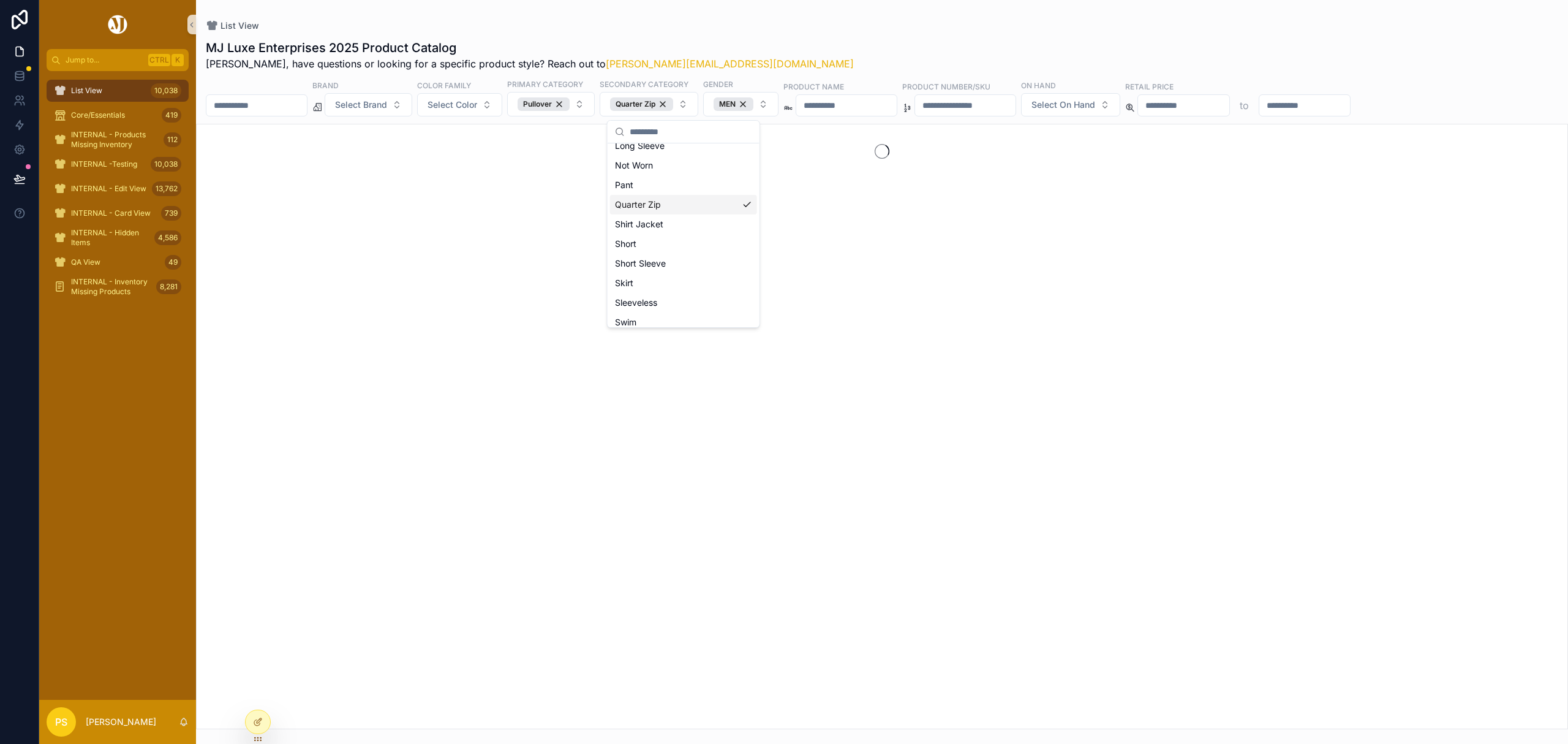
scroll to position [264, 0]
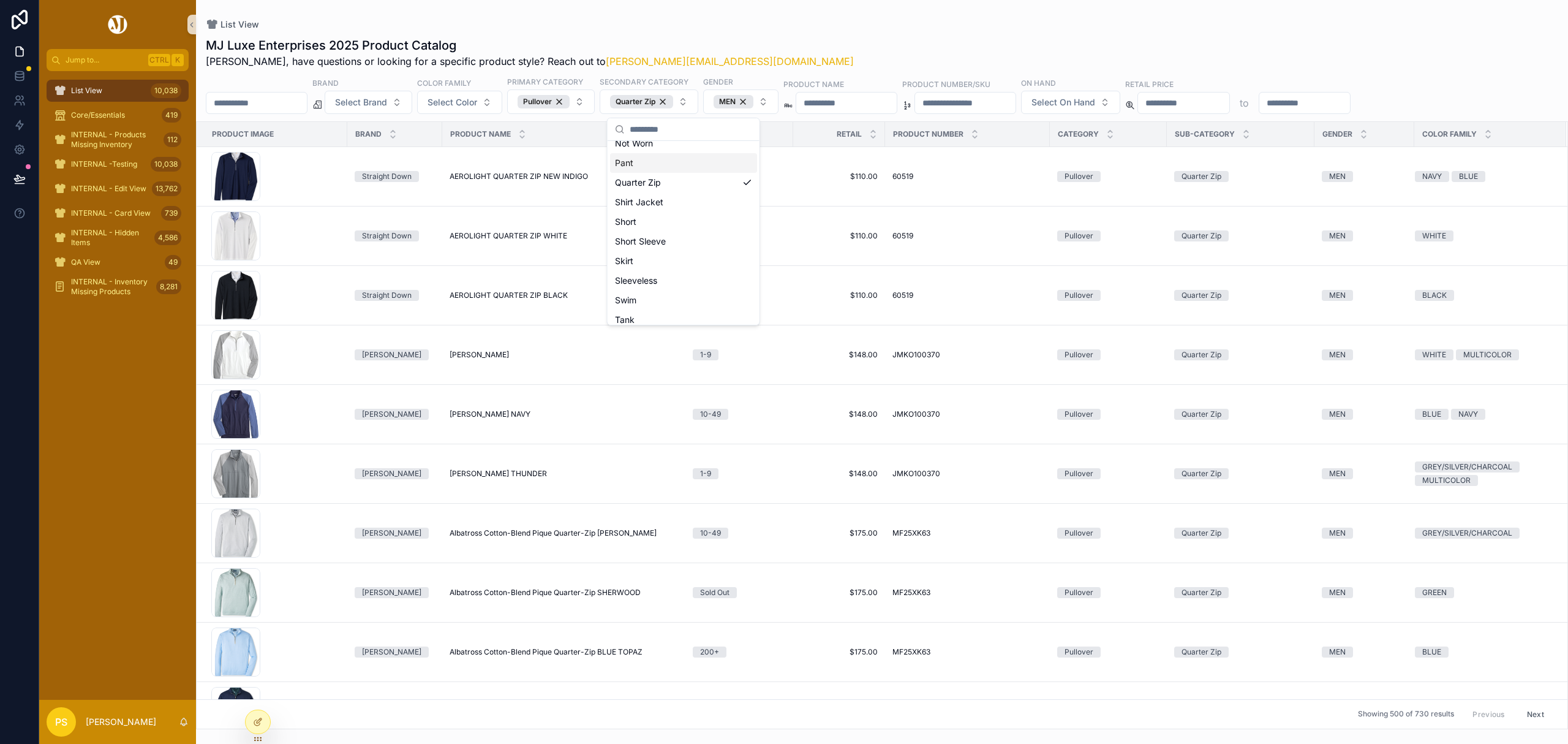
click at [885, 21] on div "List View" at bounding box center [882, 24] width 1352 height 10
click at [477, 106] on span "Select Color" at bounding box center [452, 102] width 50 height 12
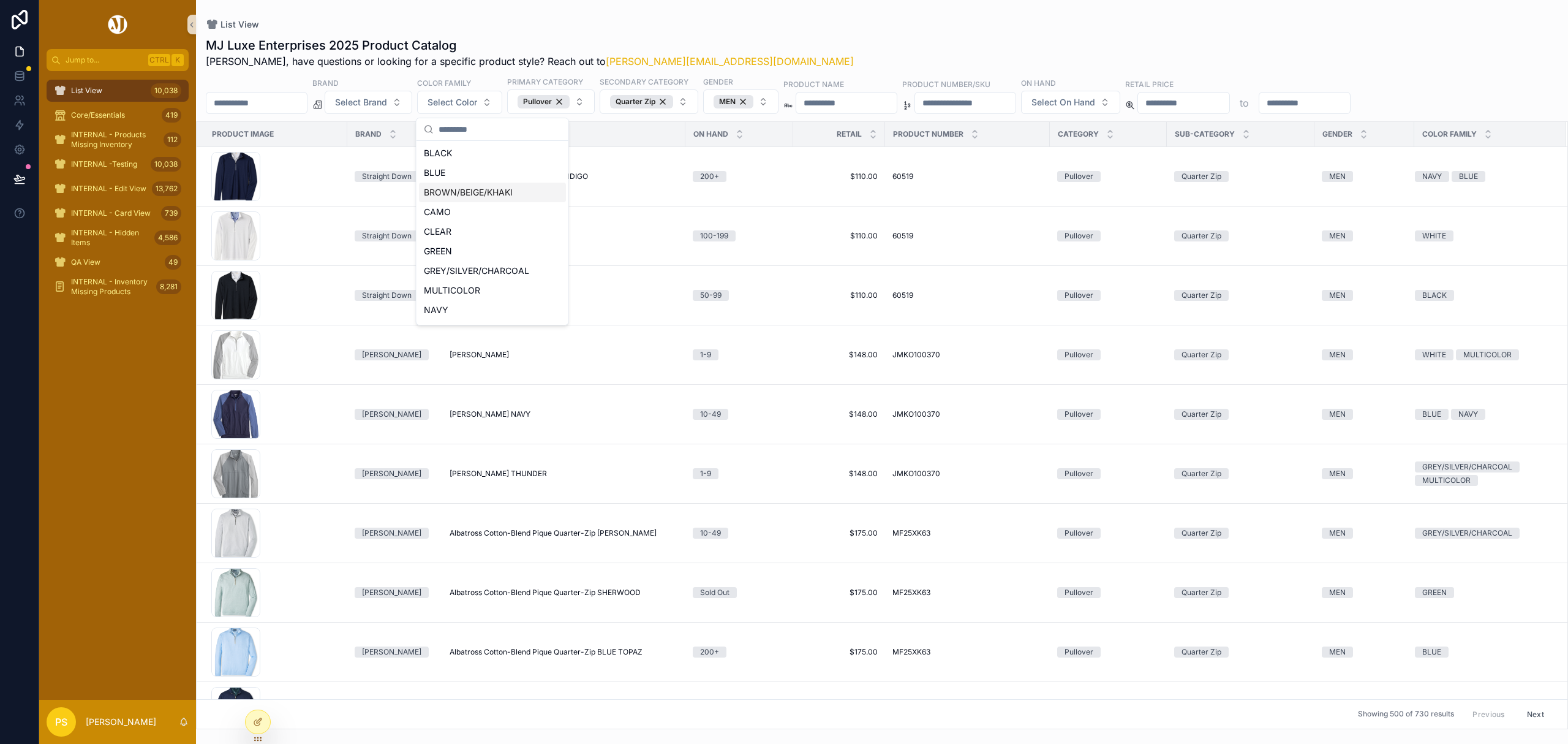
click at [453, 195] on div "BROWN/BEIGE/KHAKI" at bounding box center [492, 192] width 147 height 19
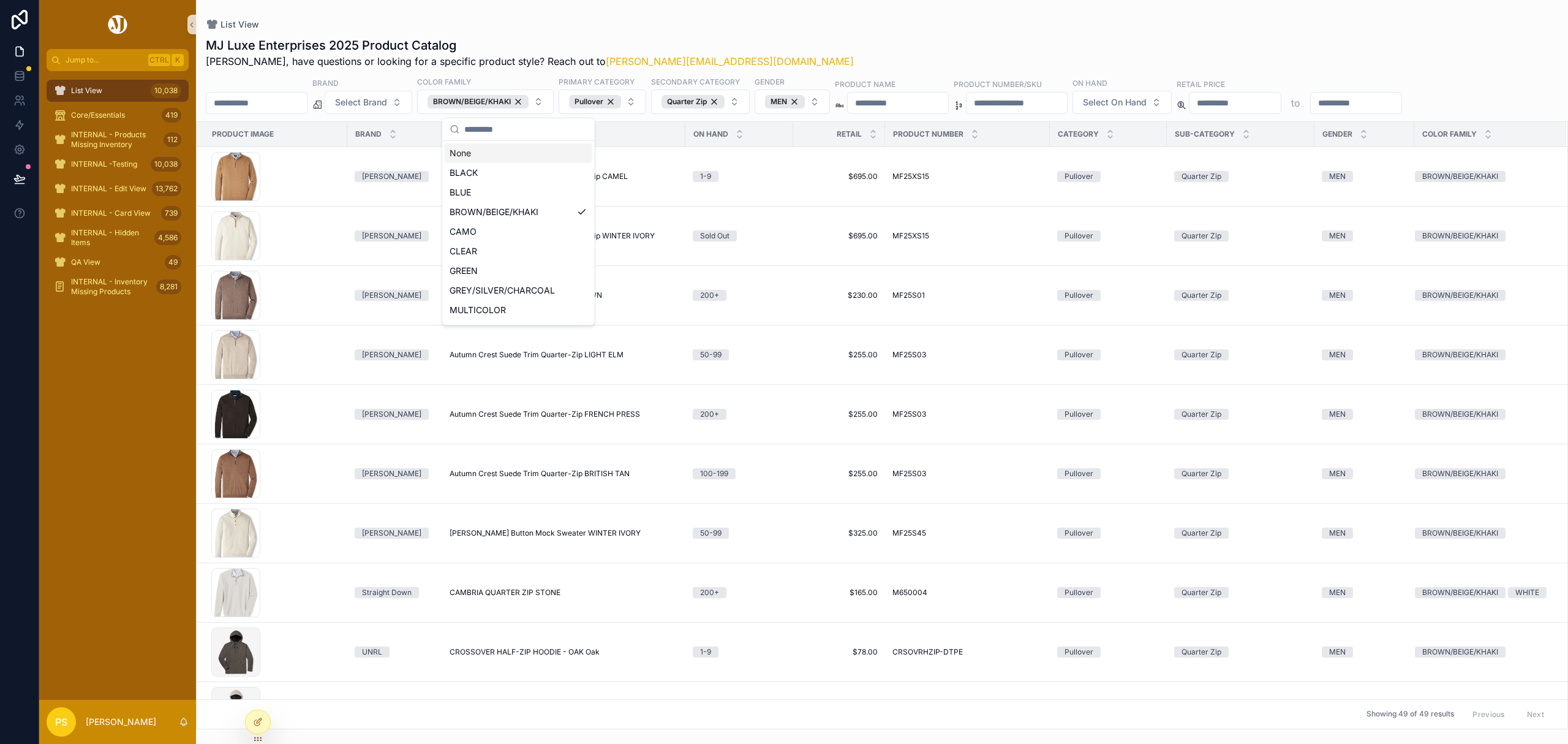
click at [765, 17] on div "List View MJ Luxe Enterprises 2025 Product Catalog [PERSON_NAME], have question…" at bounding box center [882, 364] width 1371 height 729
click at [1147, 104] on span "Select On Hand" at bounding box center [1115, 102] width 64 height 12
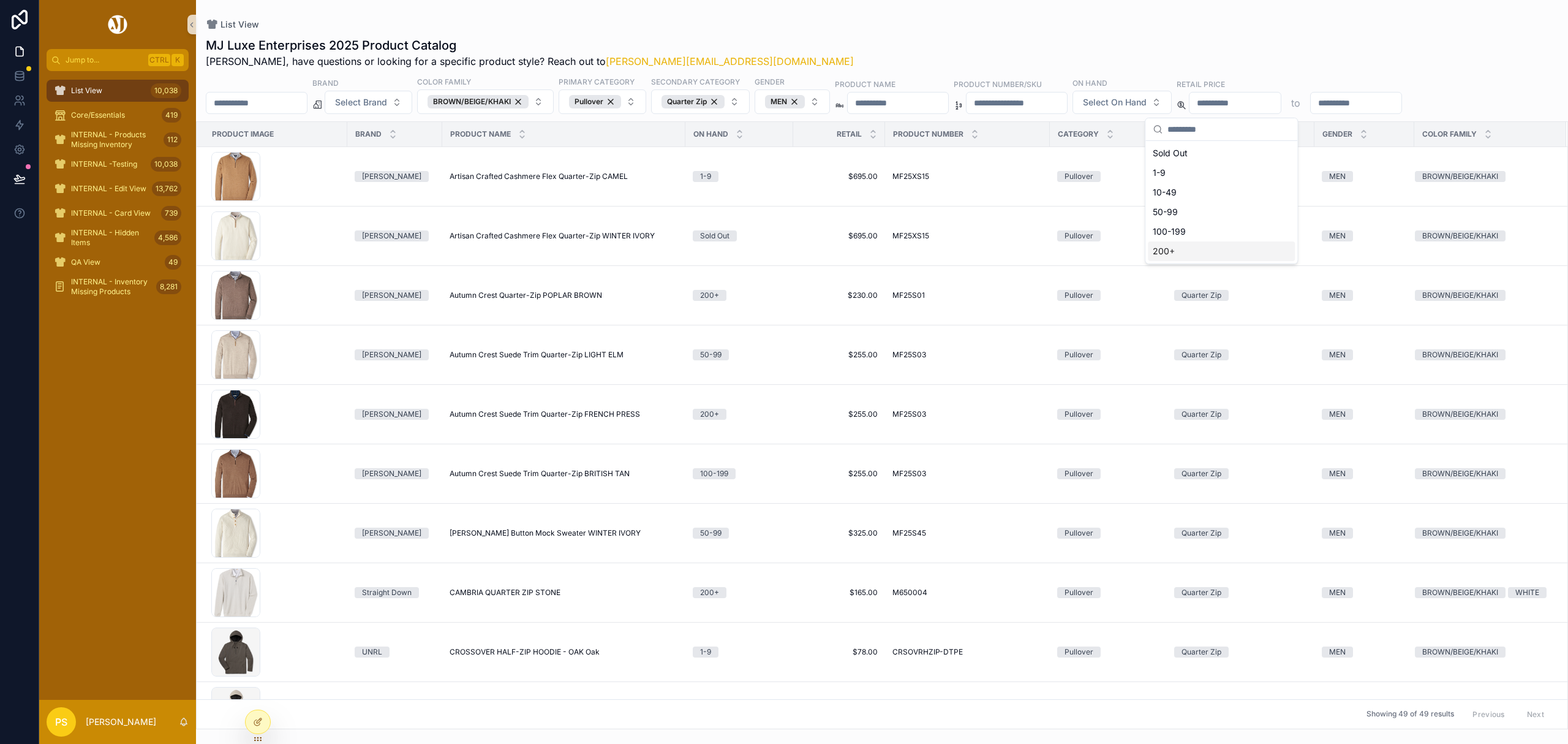
click at [1167, 251] on div "200+" at bounding box center [1220, 251] width 147 height 19
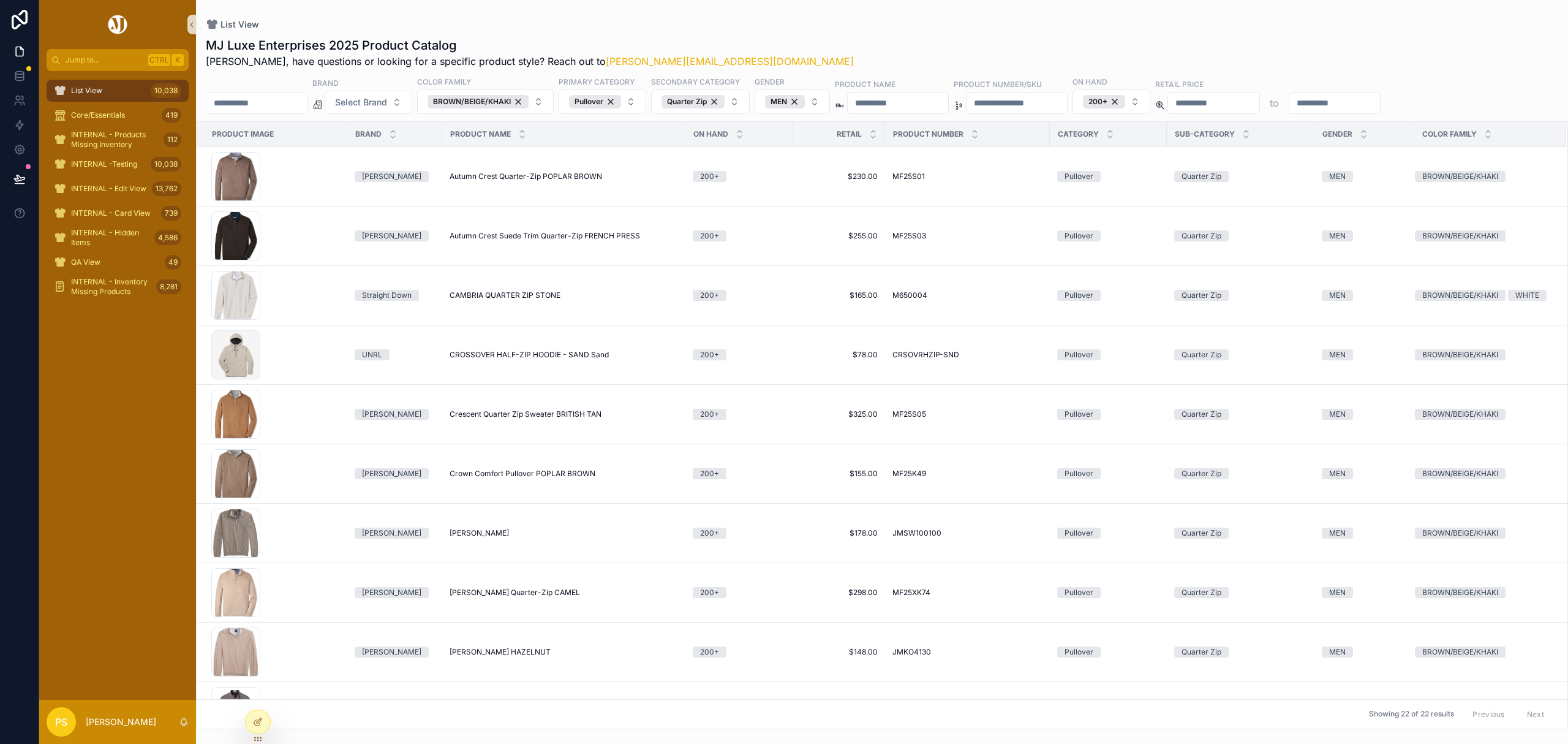
click at [855, 26] on div "List View" at bounding box center [882, 24] width 1352 height 10
click at [13, 109] on link at bounding box center [19, 100] width 39 height 25
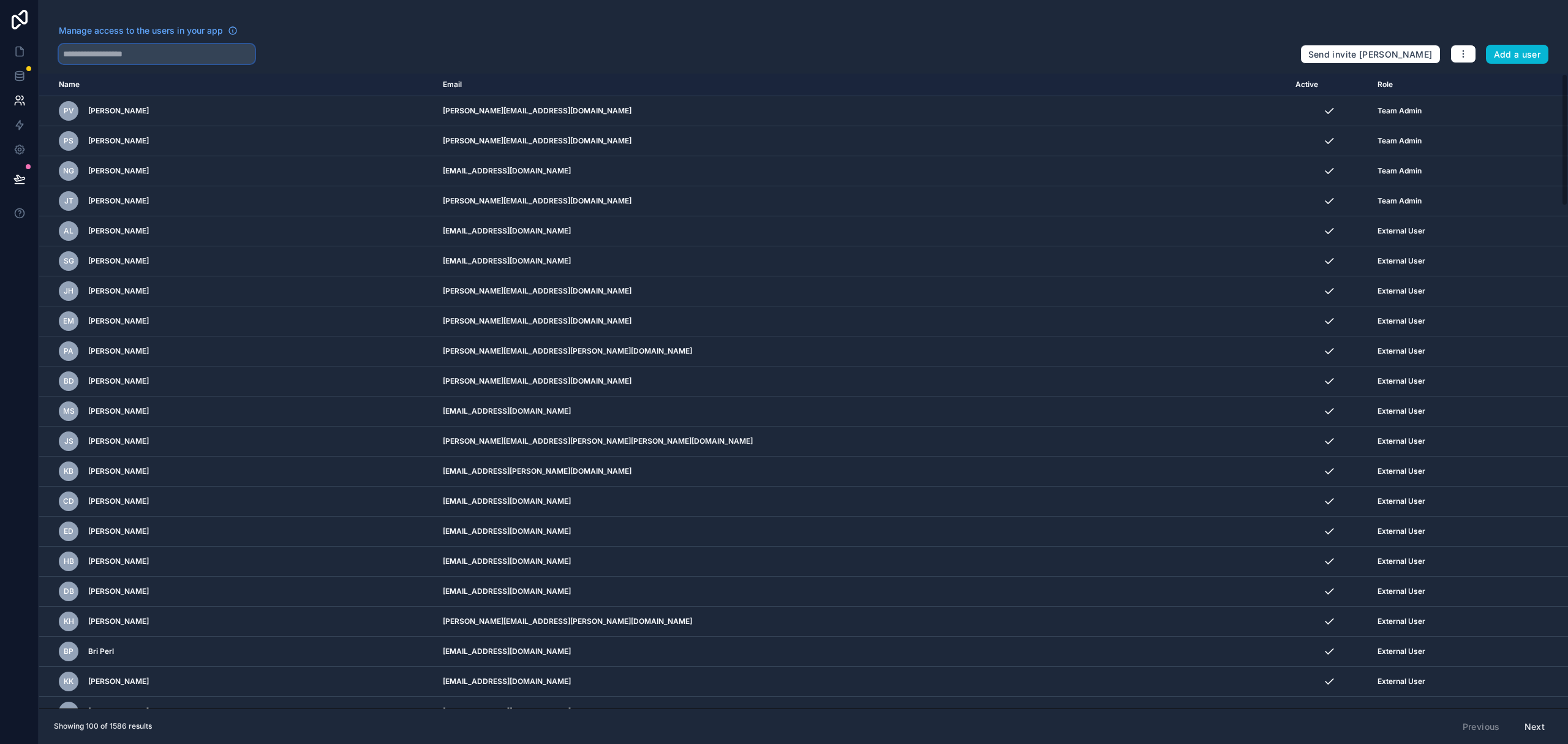
click at [155, 53] on input "text" at bounding box center [156, 54] width 196 height 19
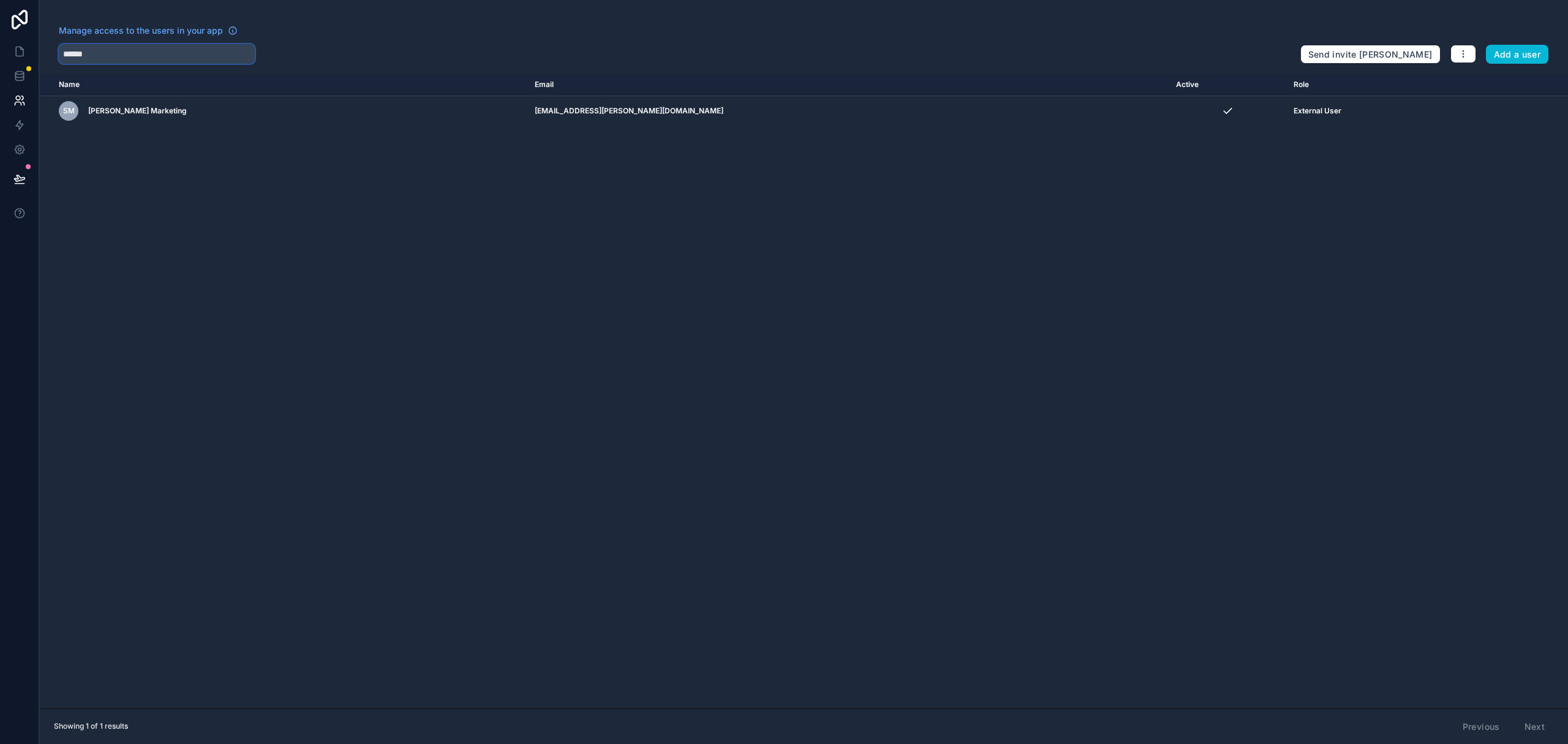
type input "******"
click at [18, 45] on icon at bounding box center [19, 51] width 12 height 12
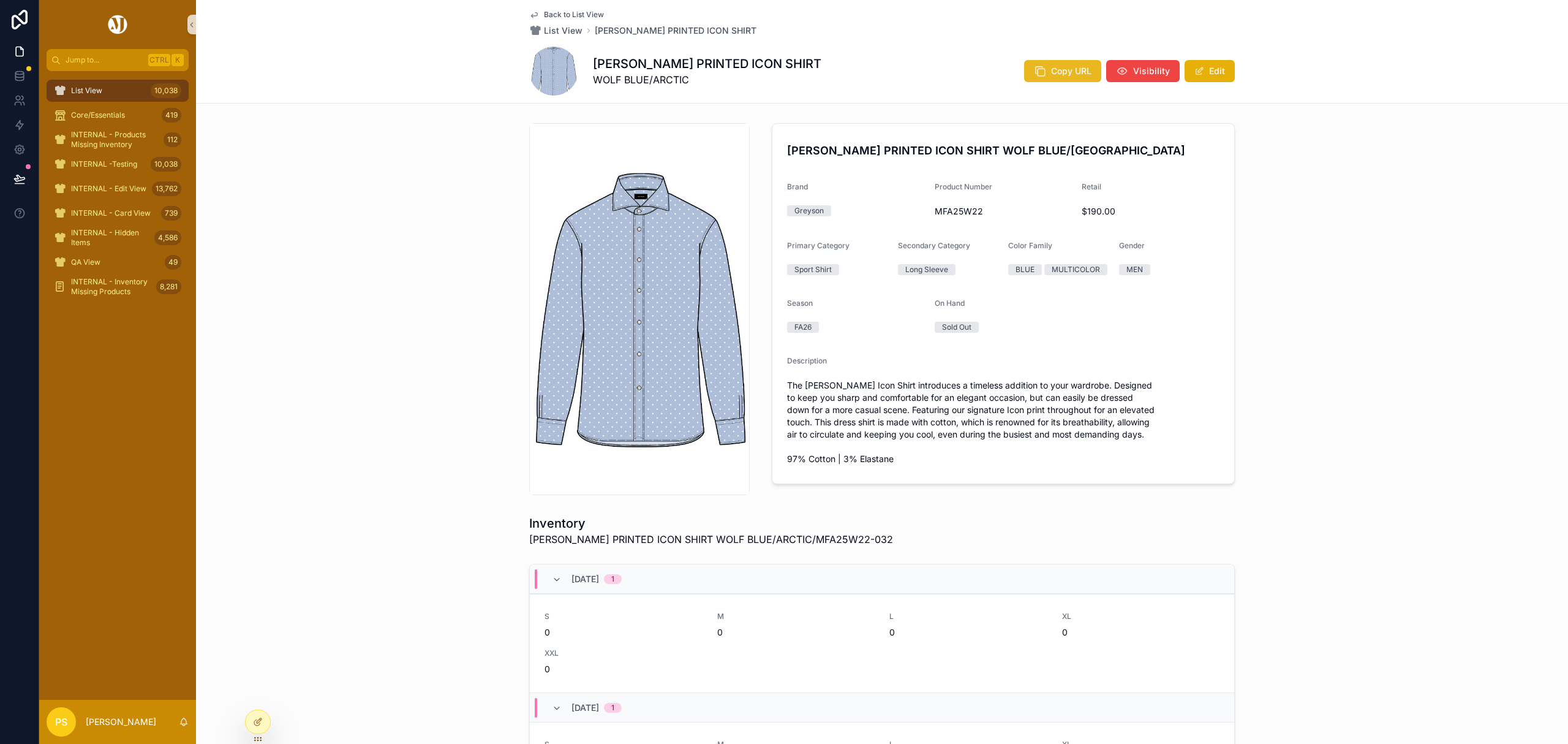
click at [1051, 67] on span "Copy URL" at bounding box center [1071, 71] width 40 height 12
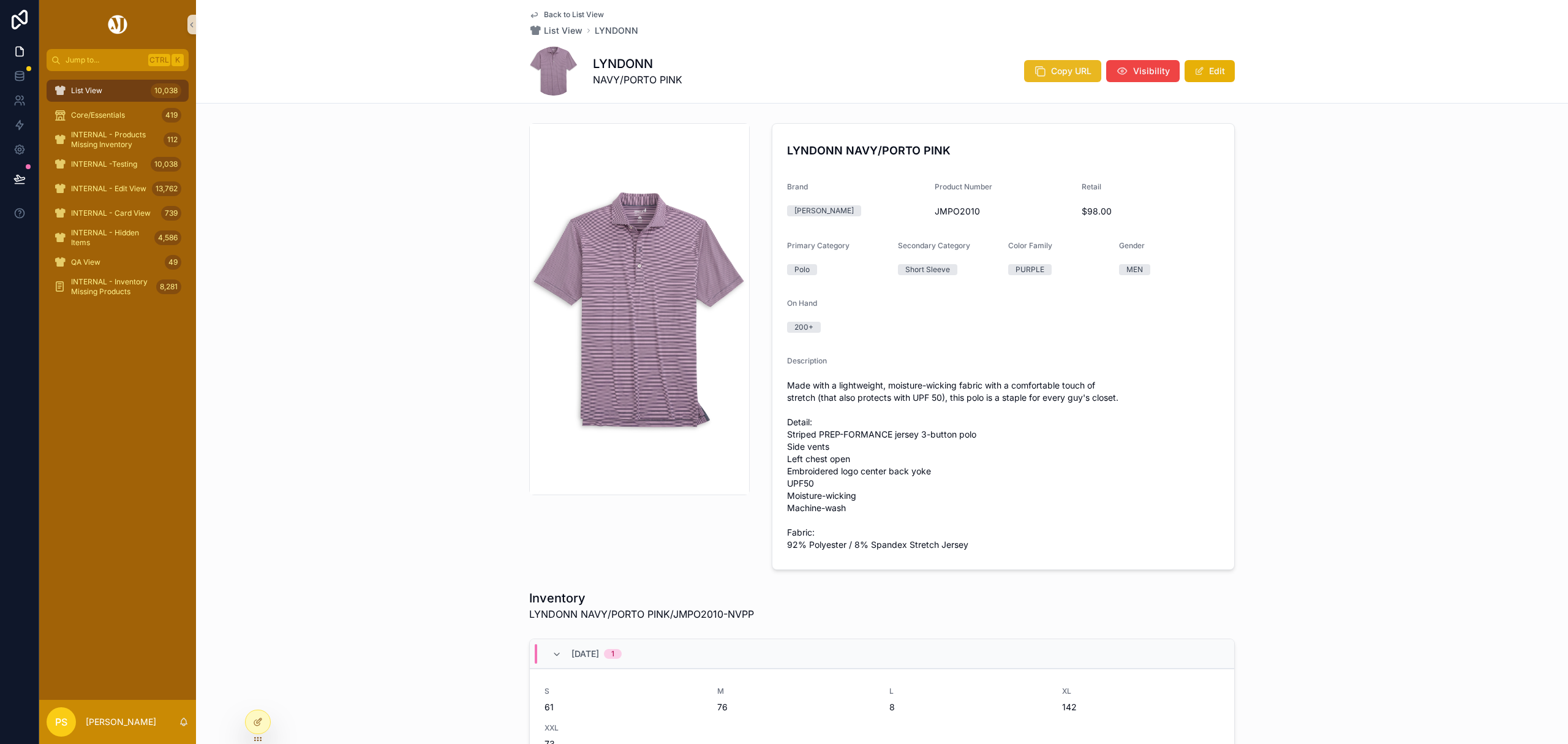
click at [1041, 69] on icon "scrollable content" at bounding box center [1039, 71] width 12 height 12
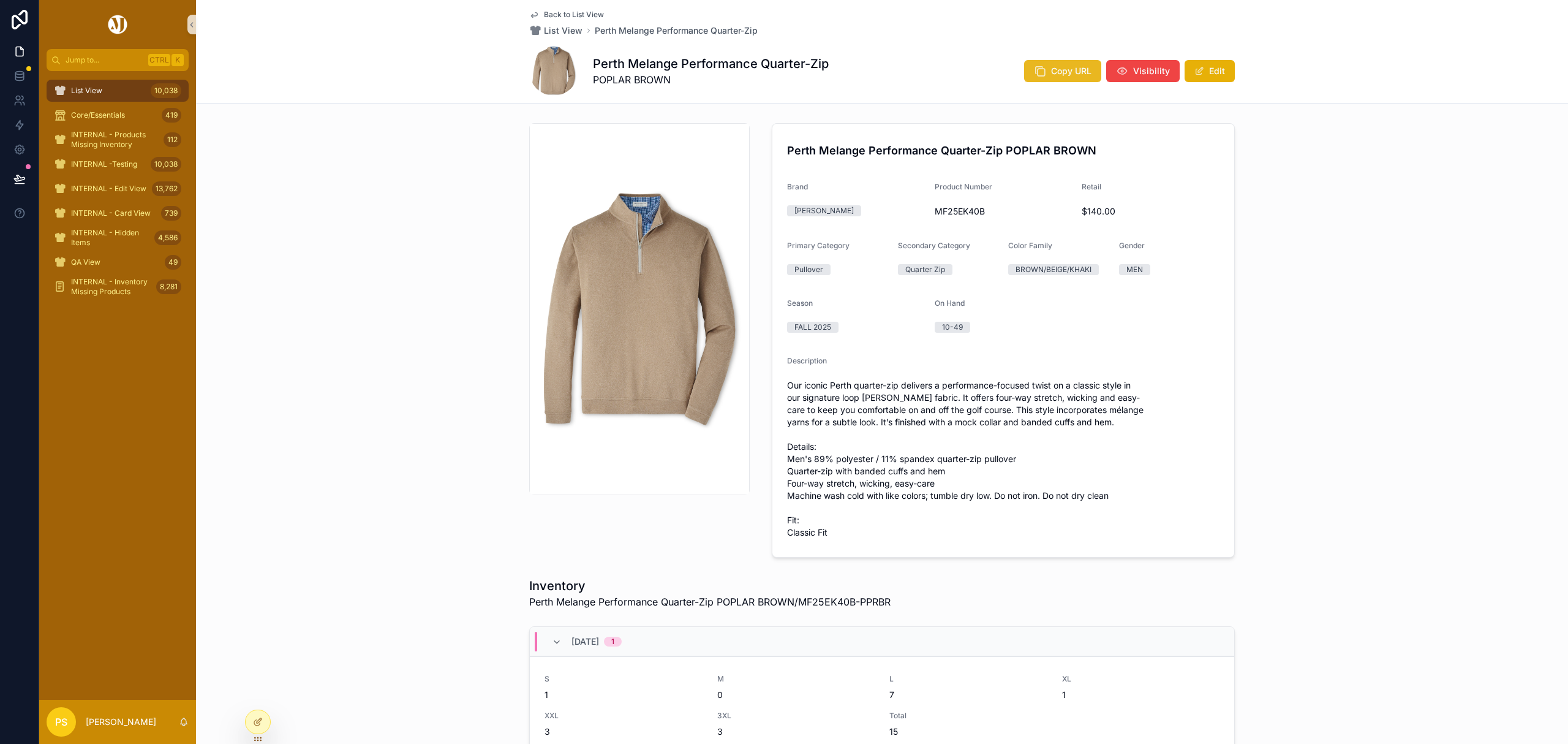
click at [1063, 71] on span "Copy URL" at bounding box center [1071, 71] width 40 height 12
